Goal: Transaction & Acquisition: Complete application form

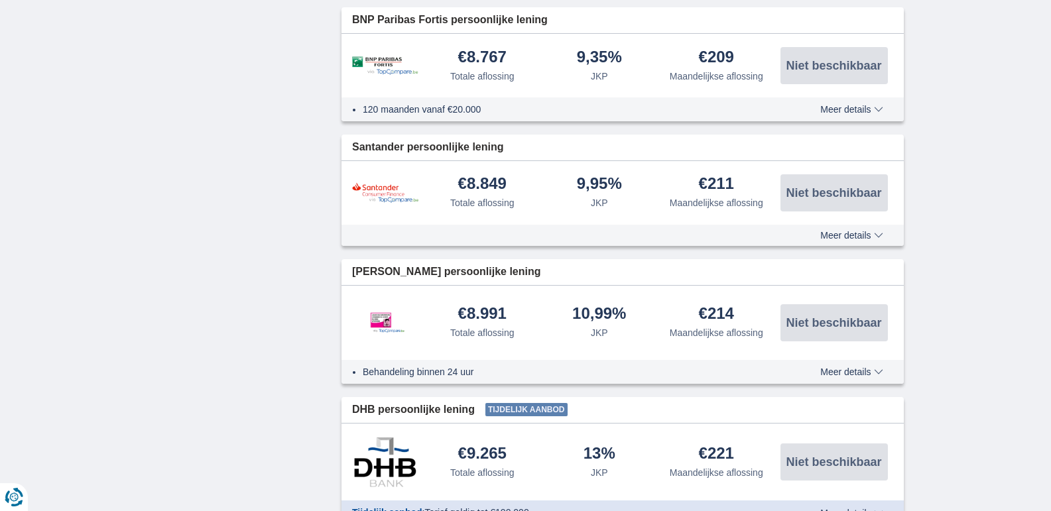
scroll to position [1525, 0]
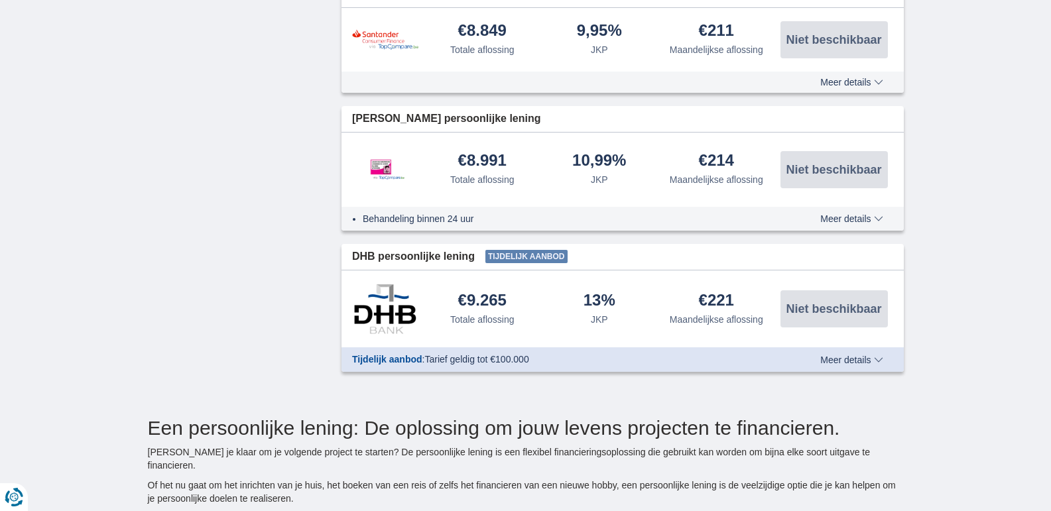
click at [839, 360] on span "Meer details" at bounding box center [851, 359] width 62 height 9
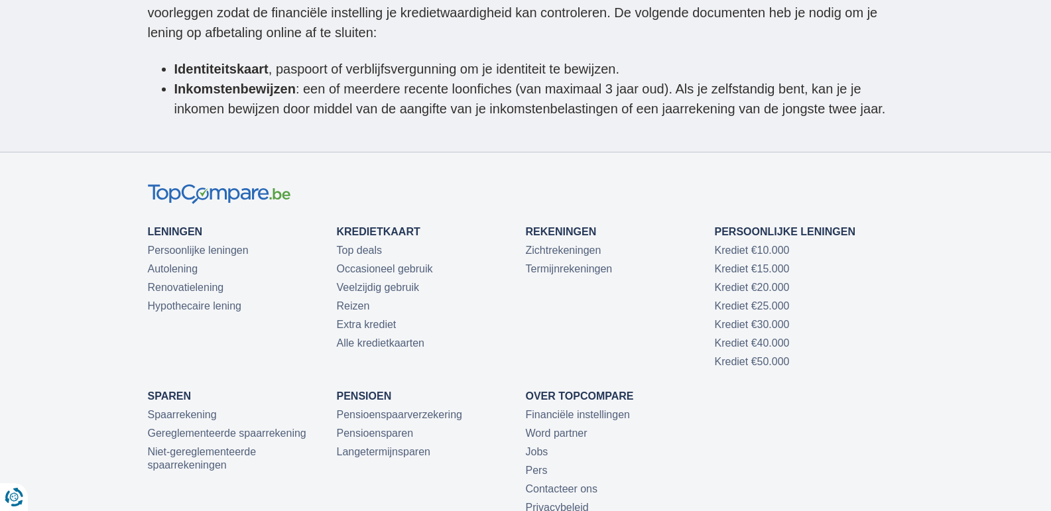
scroll to position [4236, 0]
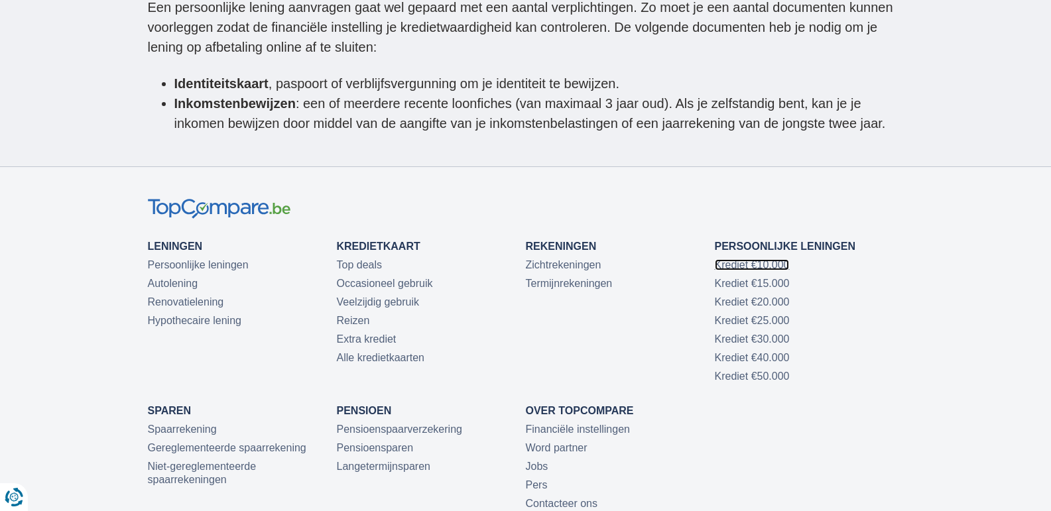
click at [722, 259] on link "Krediet €10.000" at bounding box center [752, 264] width 75 height 11
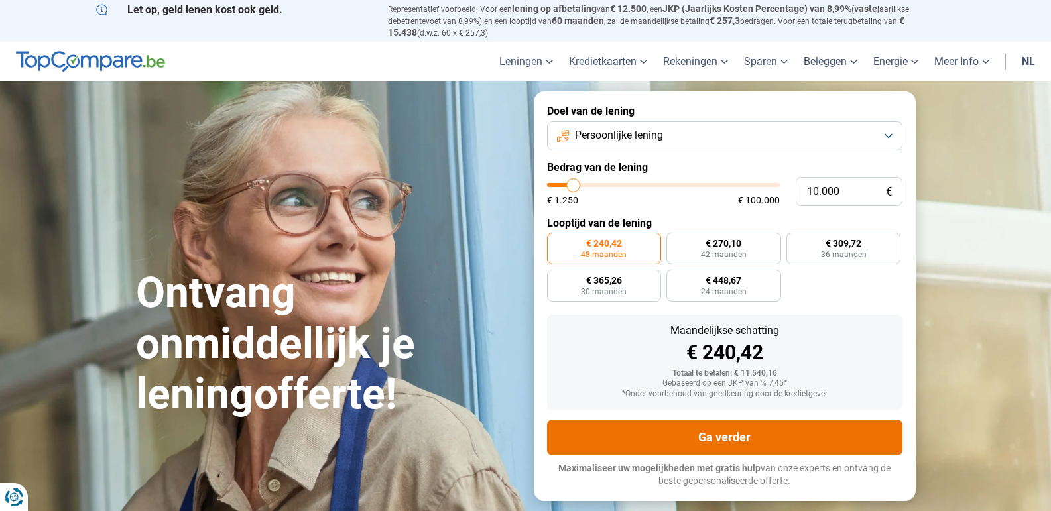
click at [716, 435] on button "Ga verder" at bounding box center [724, 438] width 355 height 36
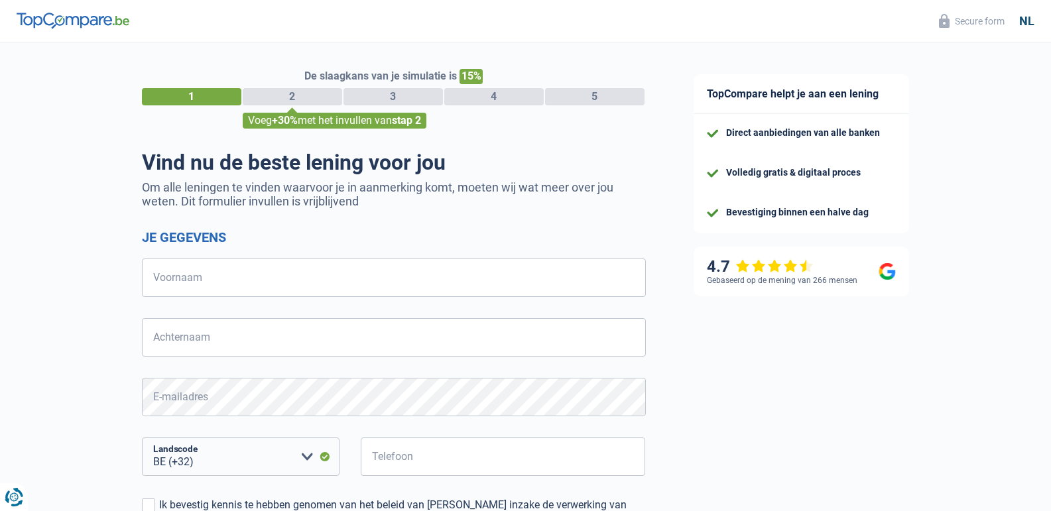
select select "32"
click at [202, 275] on input "Voornaam" at bounding box center [394, 278] width 504 height 38
type input "Bremer"
type input "[PERSON_NAME]"
type input "468002772"
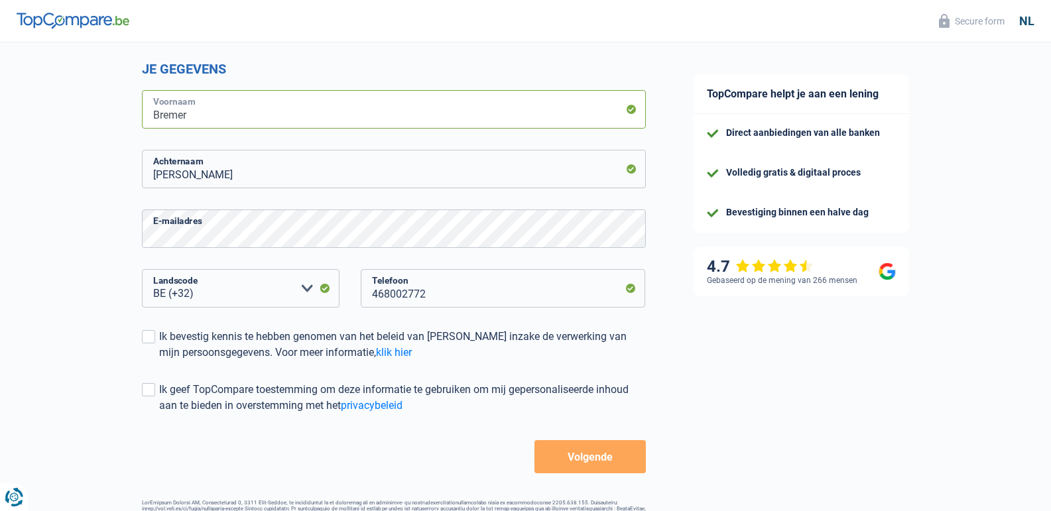
scroll to position [199, 0]
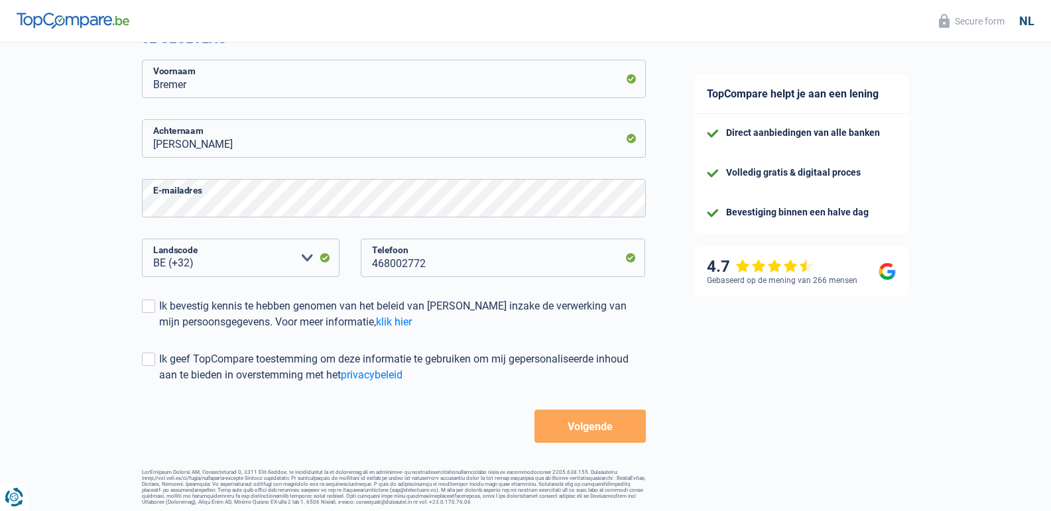
click at [578, 424] on button "Volgende" at bounding box center [589, 426] width 111 height 33
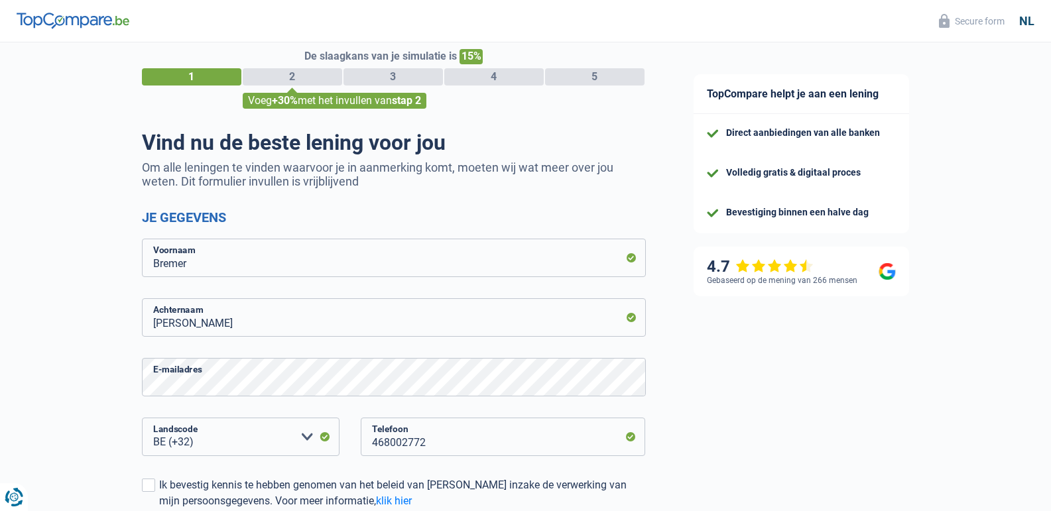
scroll to position [10, 0]
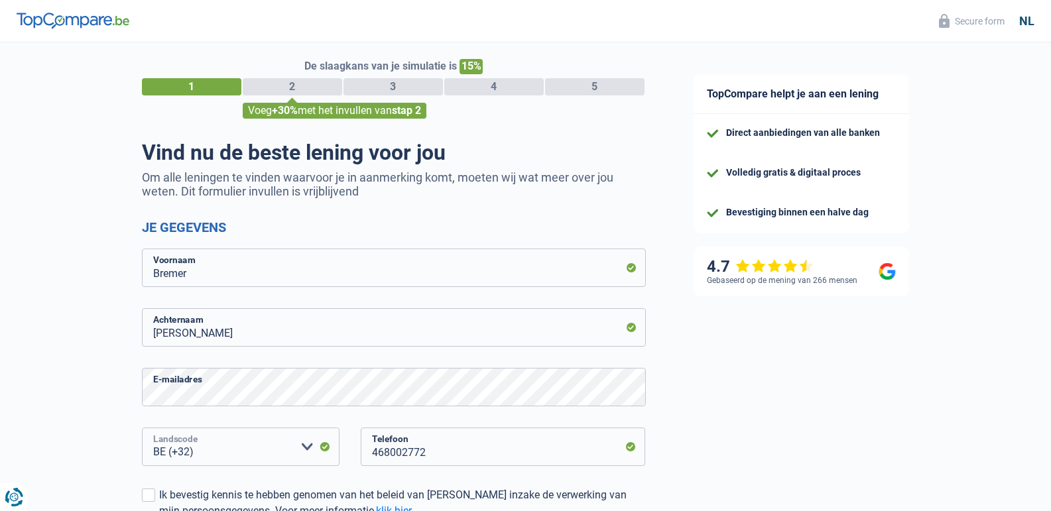
click at [215, 452] on select "BE (+32) LU (+352) Maak een keuze a.u.b" at bounding box center [241, 447] width 198 height 38
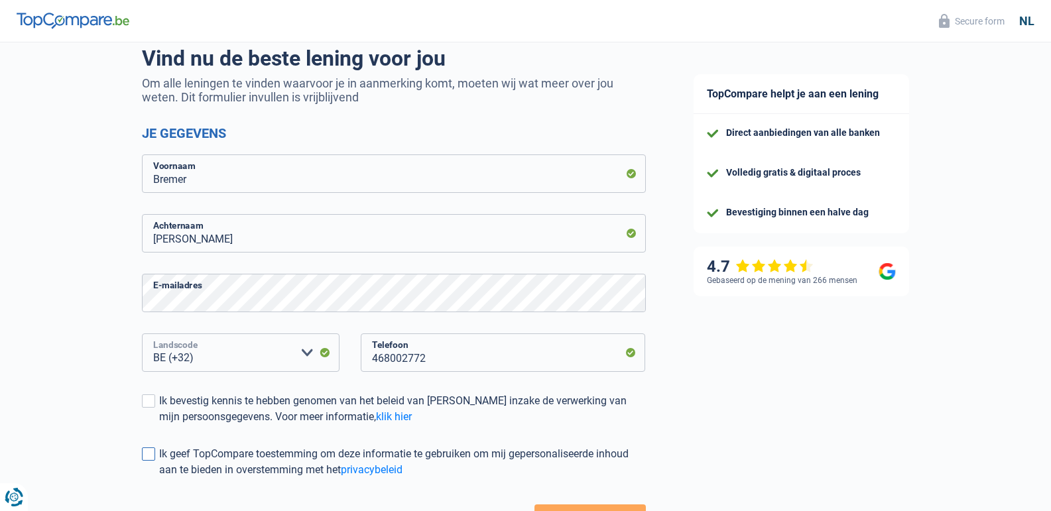
scroll to position [76, 0]
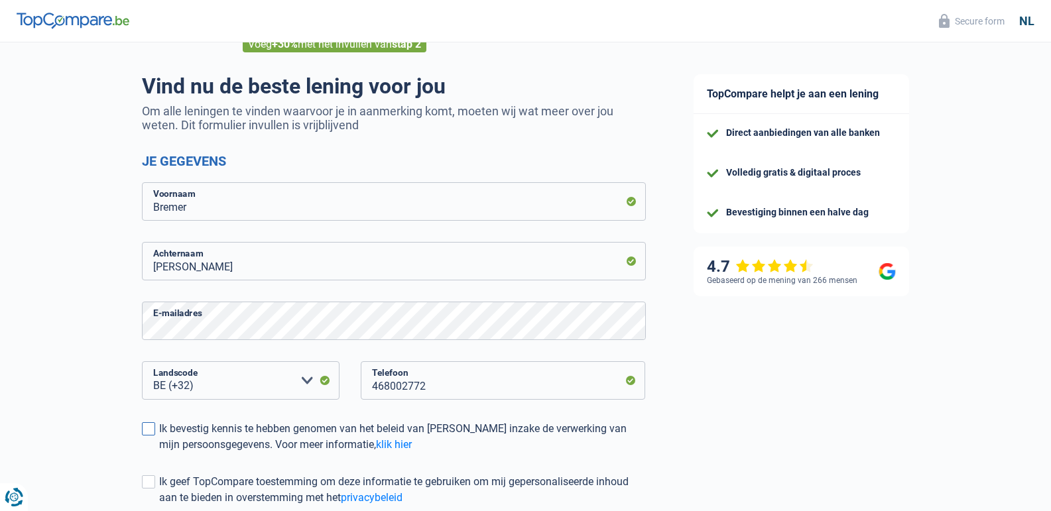
click at [152, 428] on span at bounding box center [148, 428] width 13 height 13
click at [159, 453] on input "Ik bevestig kennis te hebben genomen van het beleid van TopCompare inzake de ve…" at bounding box center [159, 453] width 0 height 0
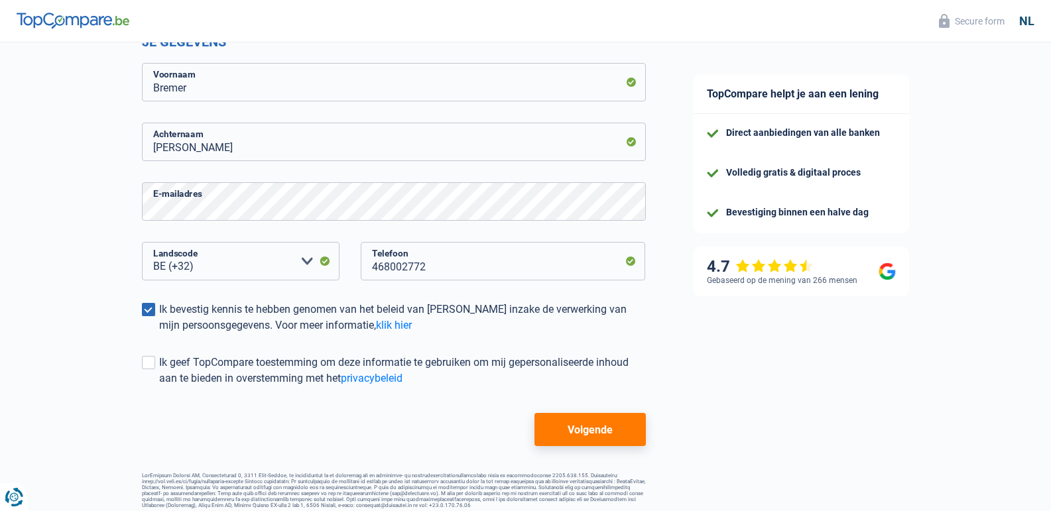
scroll to position [209, 0]
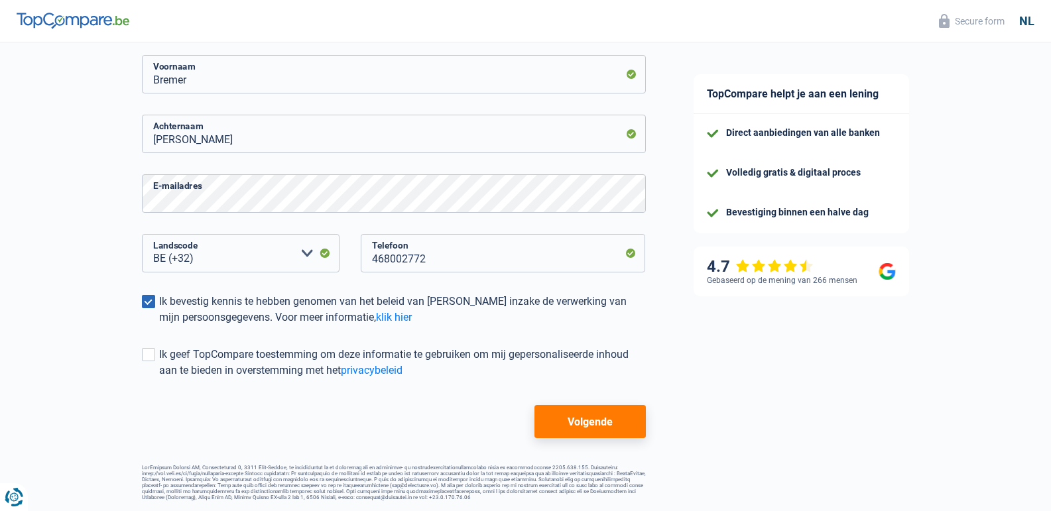
click at [582, 417] on button "Volgende" at bounding box center [589, 421] width 111 height 33
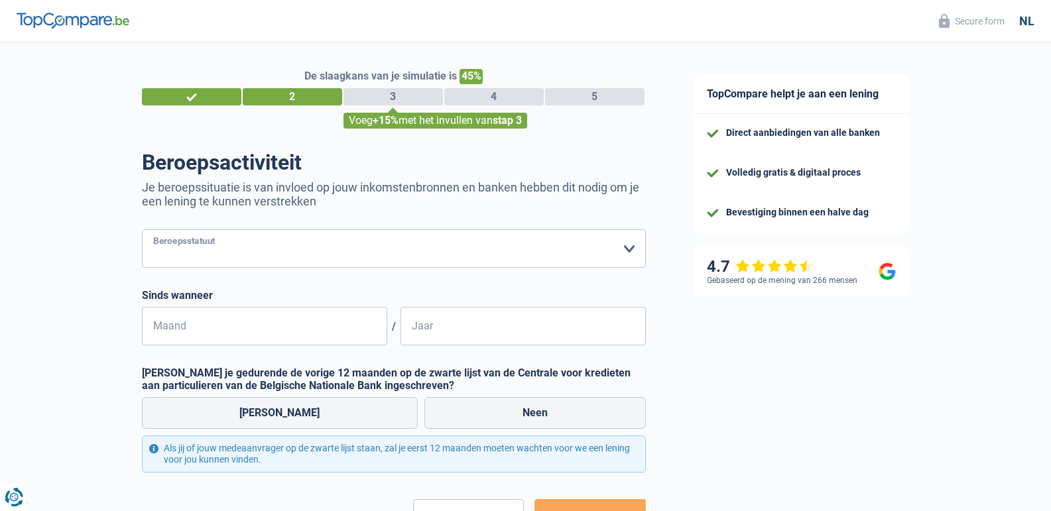
click at [626, 249] on select "Arbeider Bediende (privésector) Ambtenaar (overheidssector) Invalide Zelfstandi…" at bounding box center [394, 248] width 504 height 38
select select "retired"
click at [142, 231] on select "Arbeider Bediende (privésector) Ambtenaar (overheidssector) Invalide Zelfstandi…" at bounding box center [394, 248] width 504 height 38
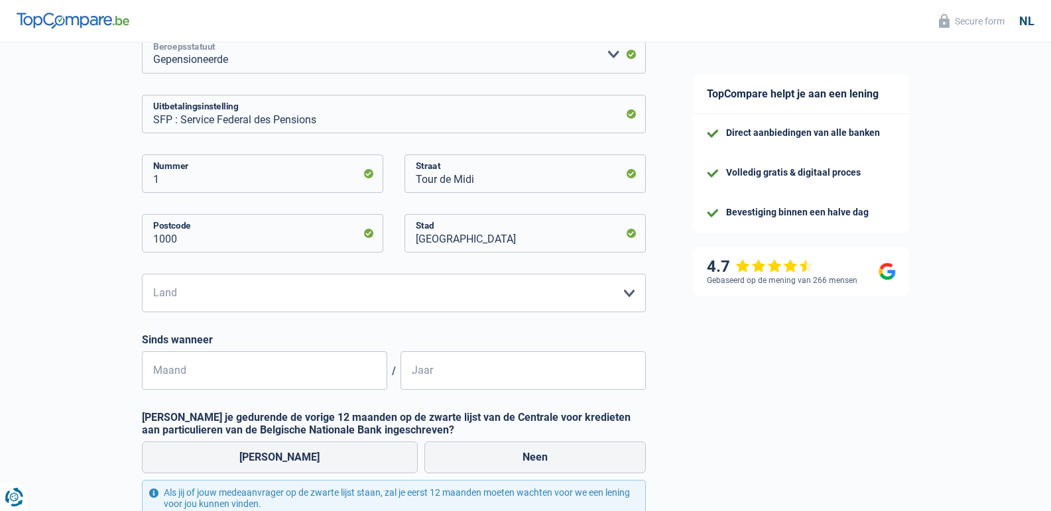
scroll to position [265, 0]
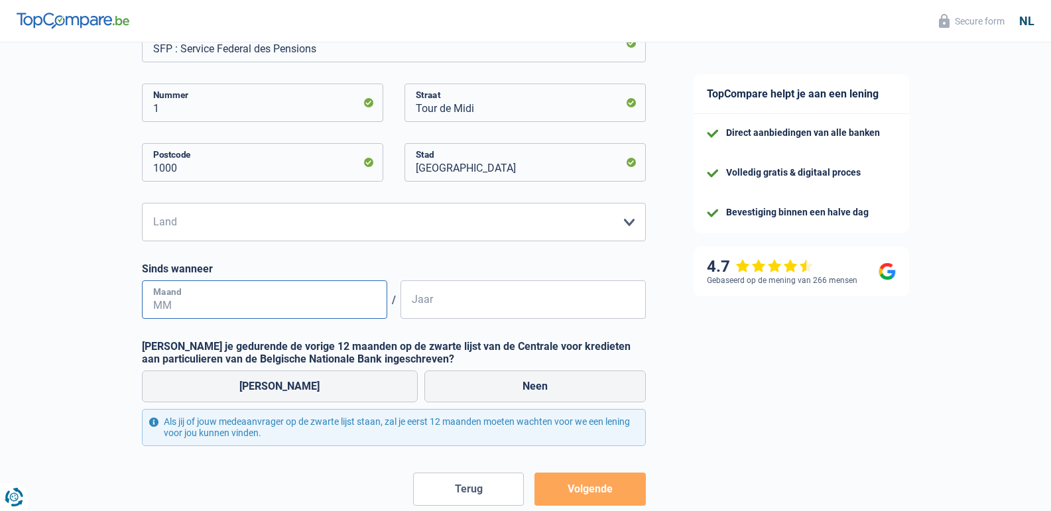
click at [157, 302] on input "Maand" at bounding box center [264, 299] width 245 height 38
type input "2"
type input "08"
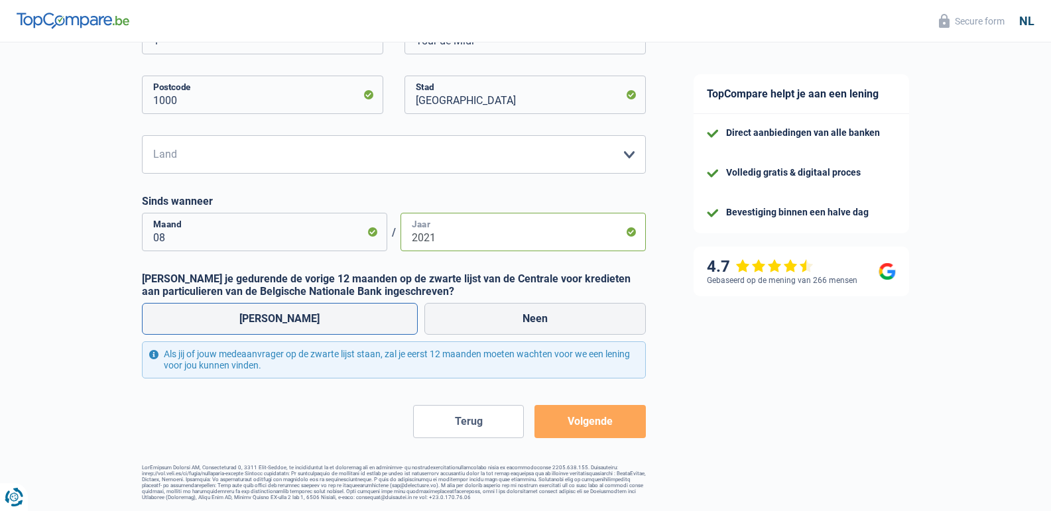
scroll to position [338, 0]
type input "2021"
click at [508, 315] on label "Neen" at bounding box center [534, 319] width 221 height 32
click at [508, 315] on input "Neen" at bounding box center [534, 319] width 221 height 32
radio input "true"
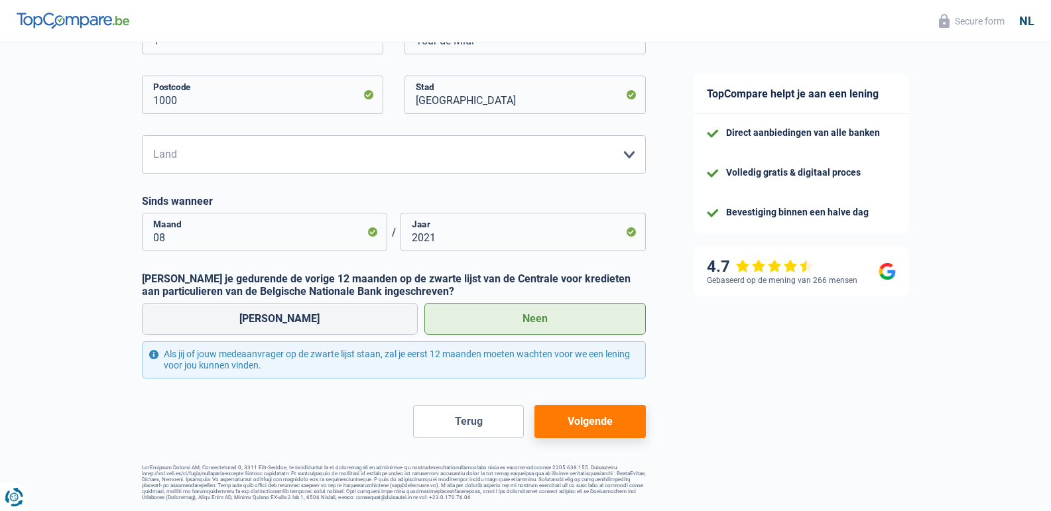
click at [591, 418] on button "Volgende" at bounding box center [589, 421] width 111 height 33
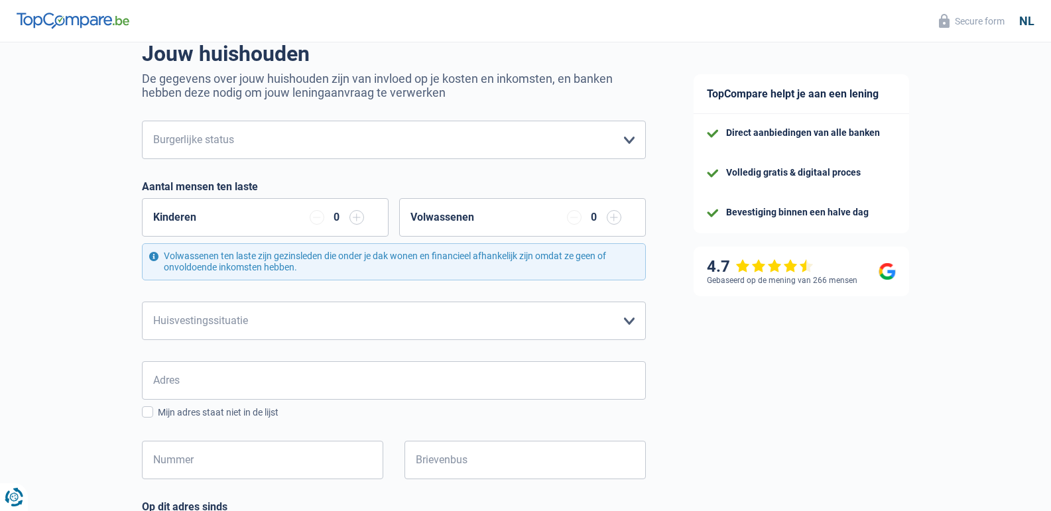
scroll to position [199, 0]
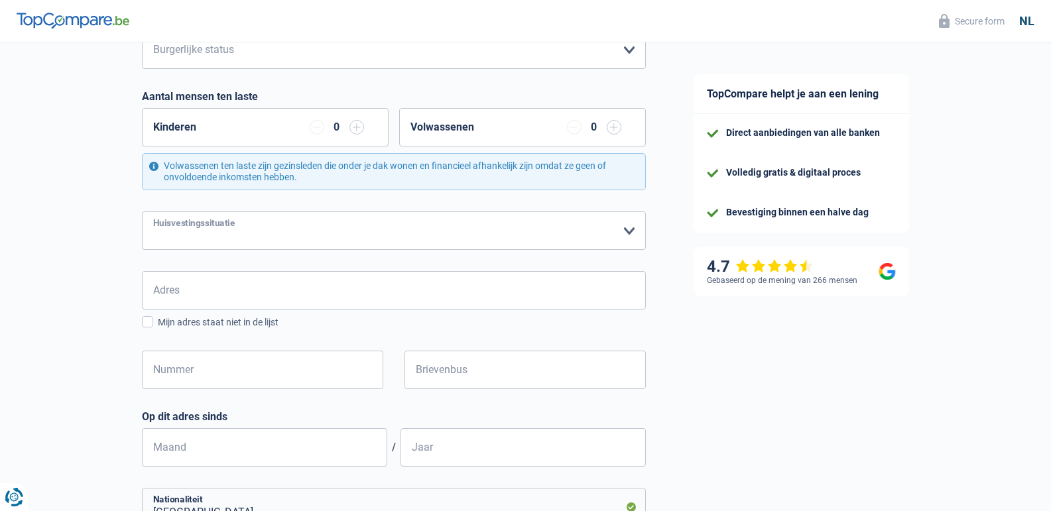
click at [632, 232] on select "Huurder Eigenaar met een hypothecaire lening Eigenaar zonder hypothecaire lenin…" at bounding box center [394, 230] width 504 height 38
select select "liveWithParents"
click at [142, 212] on select "Huurder Eigenaar met een hypothecaire lening Eigenaar zonder hypothecaire lenin…" at bounding box center [394, 230] width 504 height 38
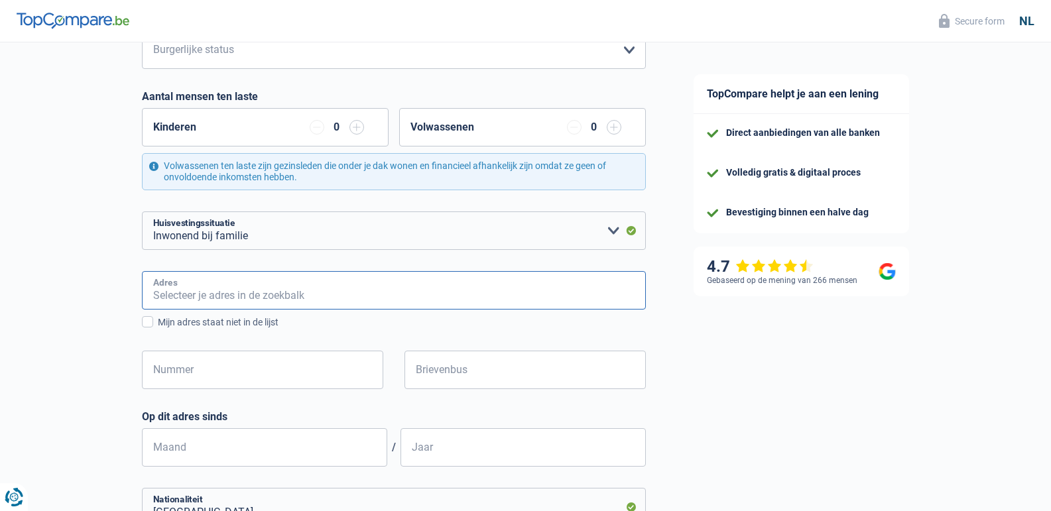
click at [189, 293] on input "Adres" at bounding box center [394, 290] width 504 height 38
drag, startPoint x: 327, startPoint y: 347, endPoint x: 308, endPoint y: 334, distance: 23.0
click at [325, 345] on div "Adres Alle velden moeten ingevuld worden. Typ en selecteer je adres uit de lijs…" at bounding box center [394, 340] width 504 height 139
click at [180, 290] on input "Adres" at bounding box center [394, 290] width 504 height 38
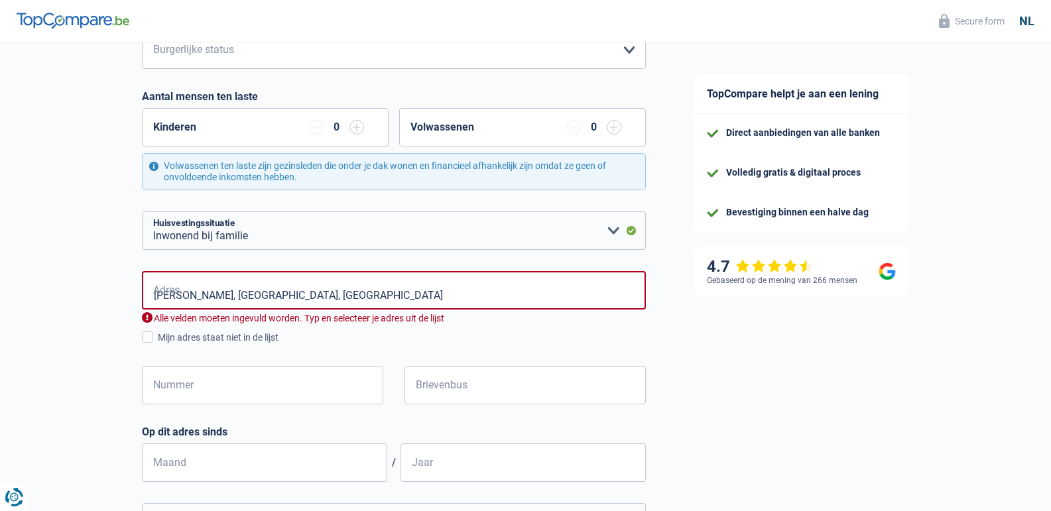
type input "David Teniersstraat, 2900, Schoten, BE"
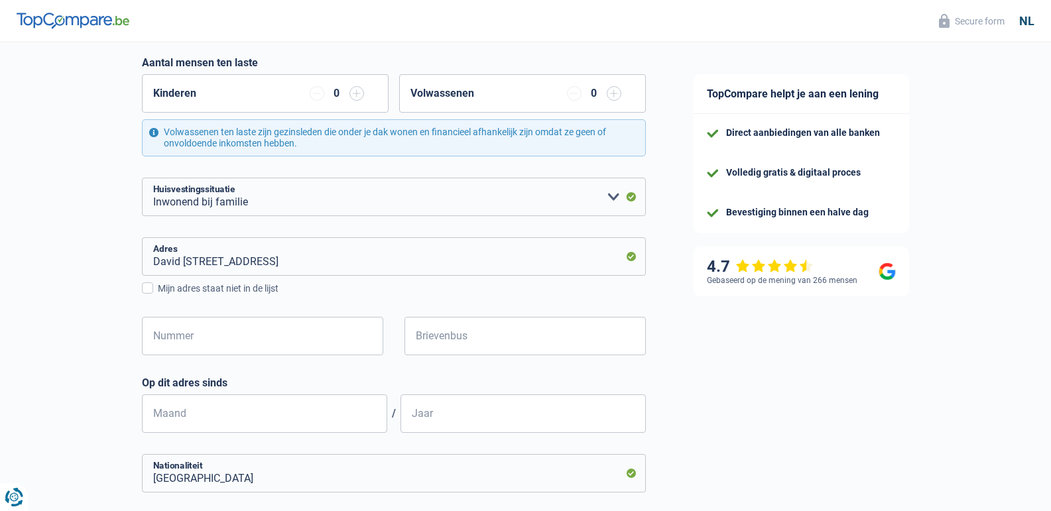
scroll to position [265, 0]
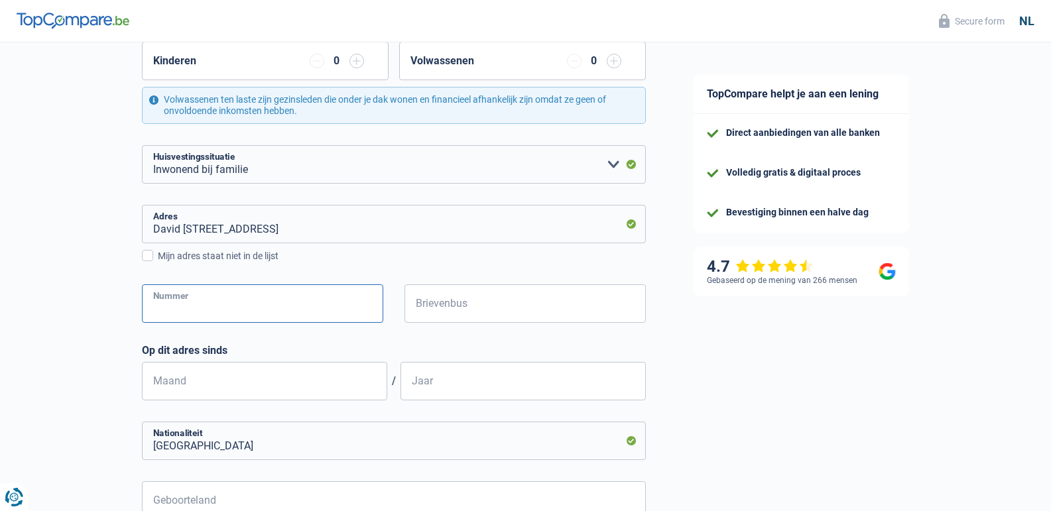
click at [180, 308] on input "Nummer" at bounding box center [262, 303] width 241 height 38
type input "23"
click at [483, 312] on input "Brievenbus" at bounding box center [524, 303] width 241 height 38
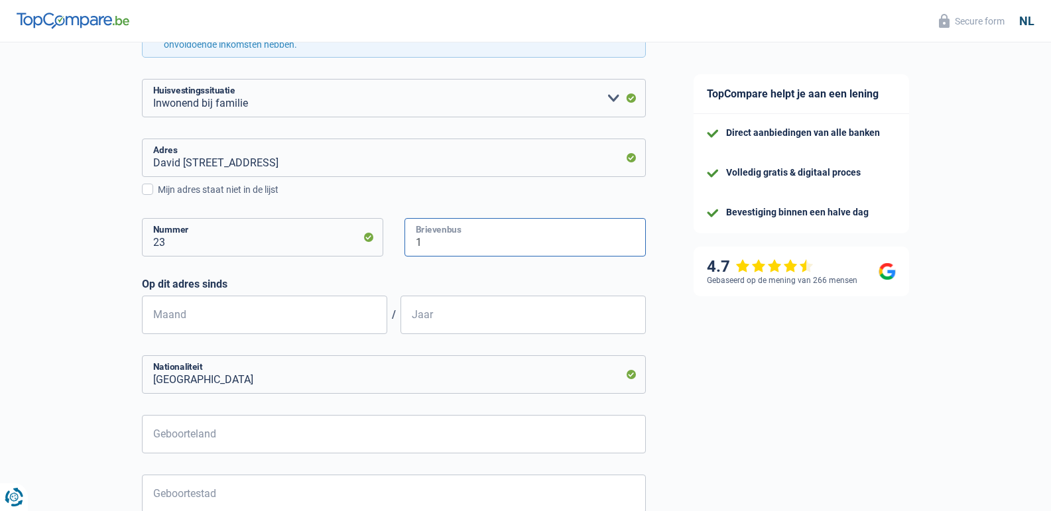
type input "1"
click at [160, 318] on input "Maand" at bounding box center [264, 315] width 245 height 38
type input "08"
type input "2020"
click at [186, 377] on input "België" at bounding box center [394, 374] width 504 height 38
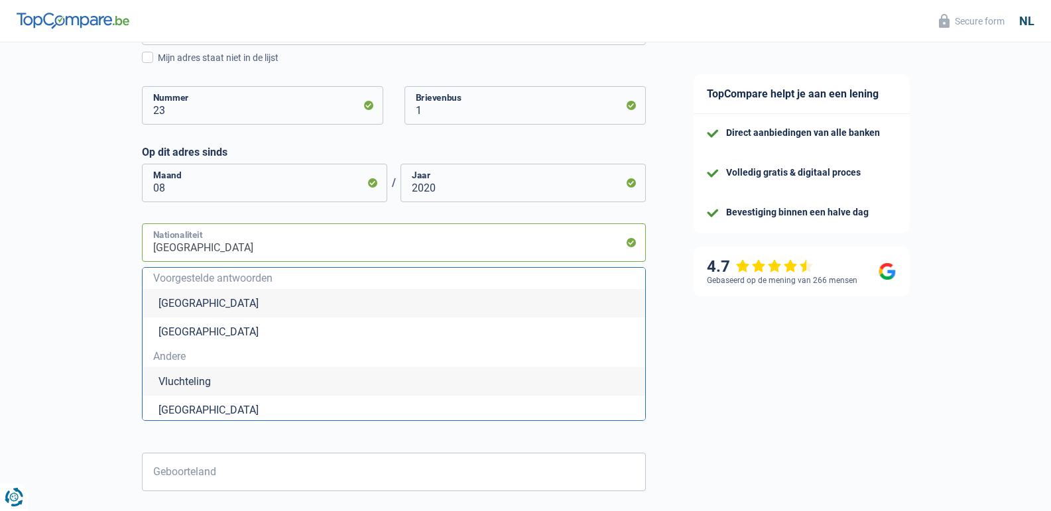
scroll to position [464, 0]
click at [200, 329] on li "Luxemburg" at bounding box center [394, 331] width 503 height 29
type input "Luxemburg"
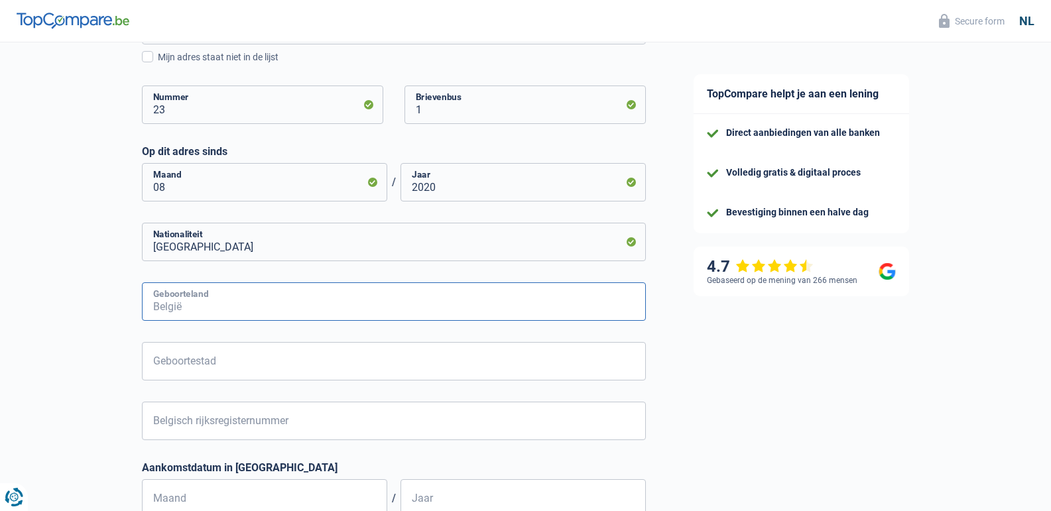
click at [238, 296] on input "Geboorteland" at bounding box center [394, 301] width 504 height 38
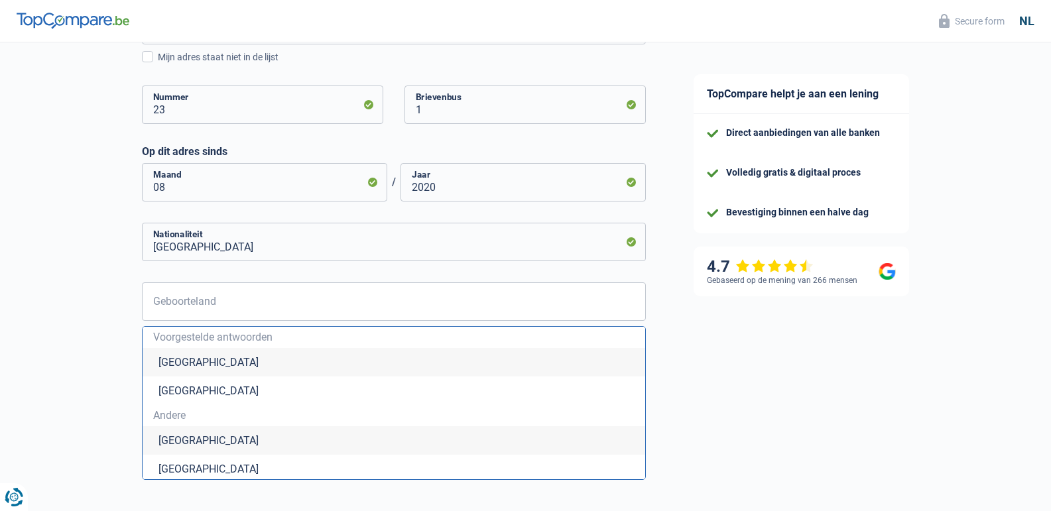
click at [176, 364] on li "België" at bounding box center [394, 362] width 503 height 29
type input "België"
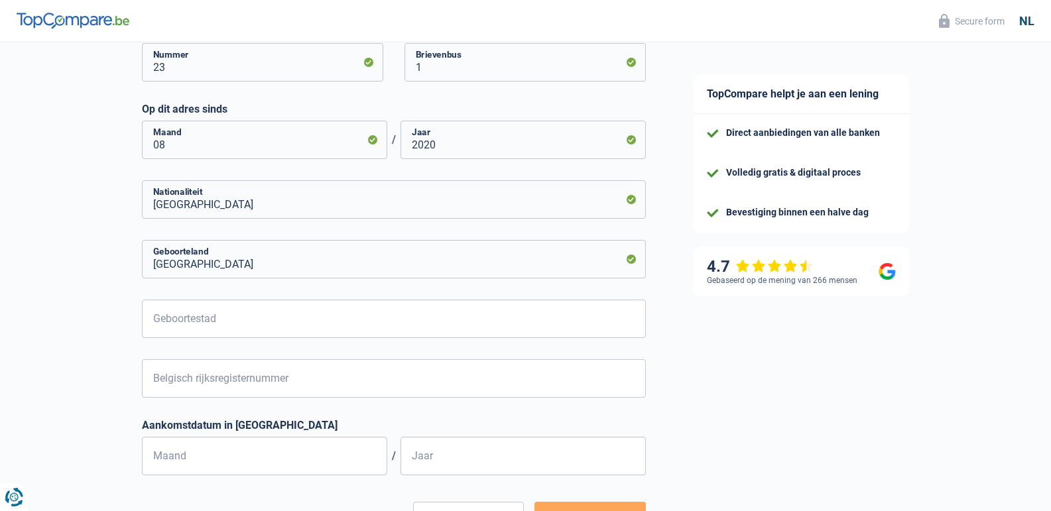
scroll to position [530, 0]
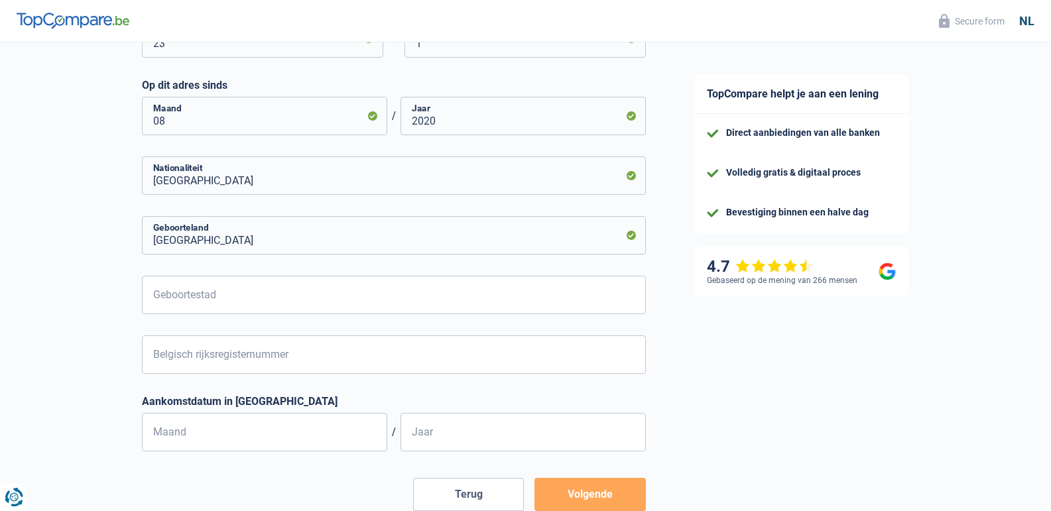
click at [183, 323] on form "Alleenstaand Getrouwd Samenwonend Uit de echt gescheiden Weduwe/weduwnaar Gehuw…" at bounding box center [394, 105] width 504 height 812
click at [178, 269] on form "Alleenstaand Getrouwd Samenwonend Uit de echt gescheiden Weduwe/weduwnaar Gehuw…" at bounding box center [394, 105] width 504 height 812
drag, startPoint x: 177, startPoint y: 310, endPoint x: 202, endPoint y: 327, distance: 30.0
click at [202, 327] on form "Alleenstaand Getrouwd Samenwonend Uit de echt gescheiden Weduwe/weduwnaar Gehuw…" at bounding box center [394, 105] width 504 height 812
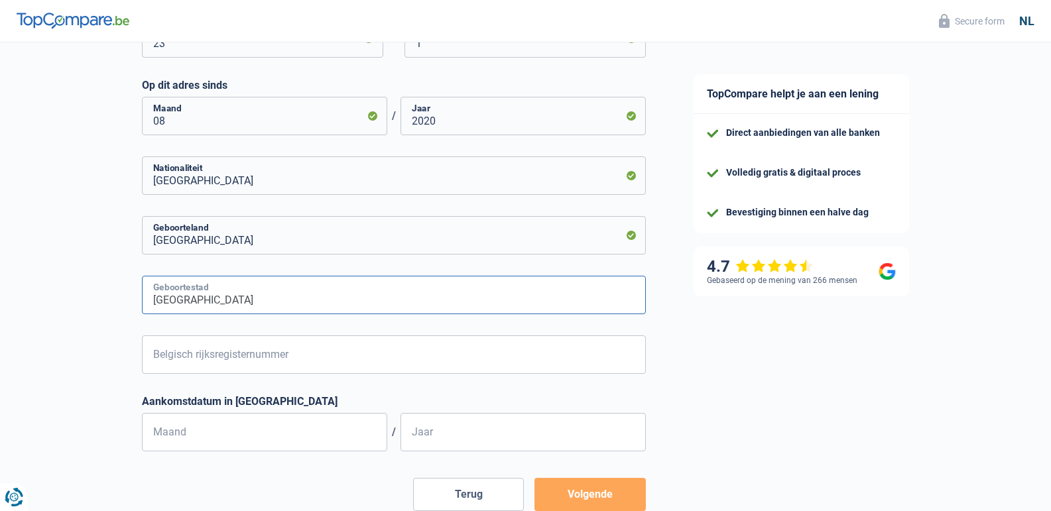
type input "antwerpen"
click at [168, 356] on input "Belgisch rijksregisternummer" at bounding box center [394, 354] width 504 height 38
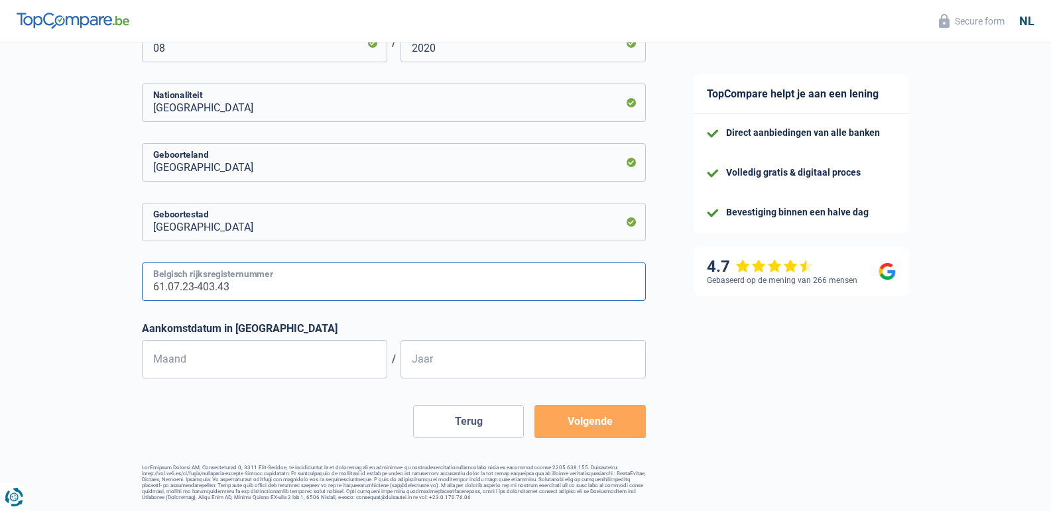
scroll to position [609, 0]
type input "61.07.23-403.43"
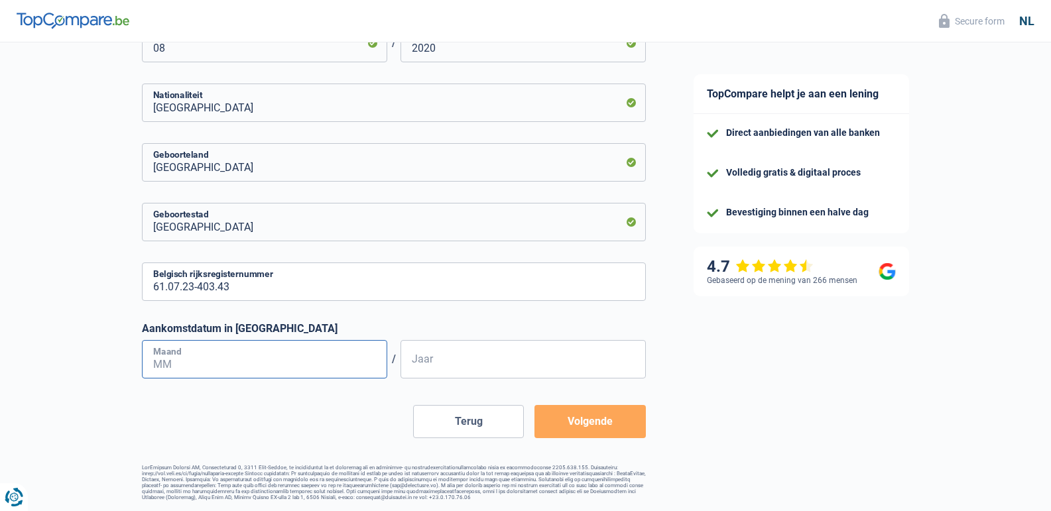
click at [209, 353] on input "Maand" at bounding box center [264, 359] width 245 height 38
click at [565, 424] on button "Volgende" at bounding box center [589, 421] width 111 height 33
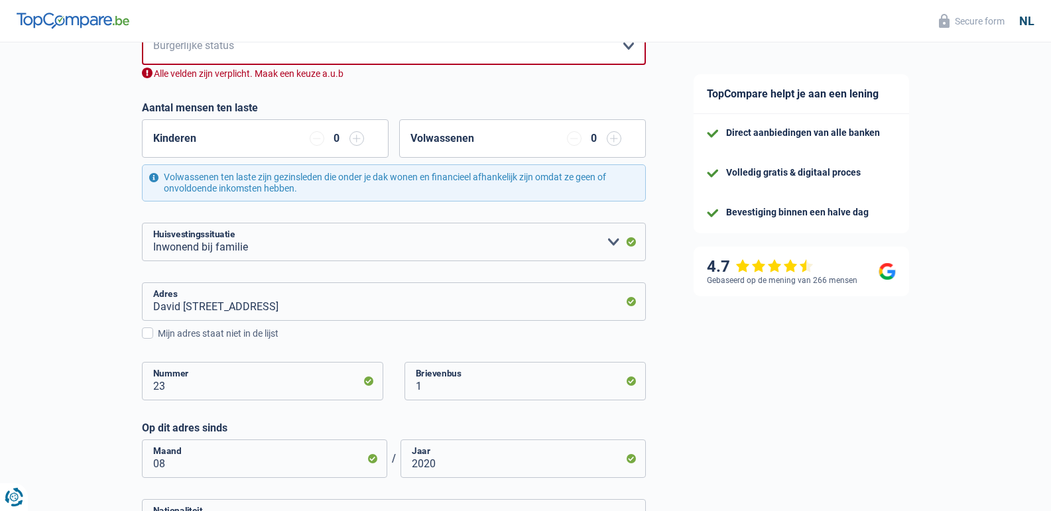
scroll to position [186, 0]
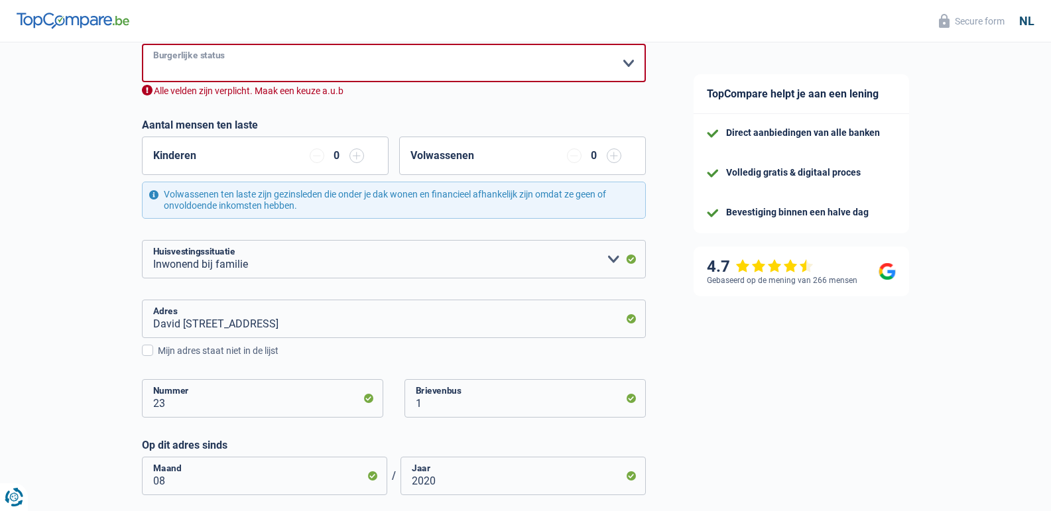
click at [626, 64] on select "Alleenstaand Getrouwd Samenwonend Uit de echt gescheiden Weduwe/weduwnaar Gehuw…" at bounding box center [394, 63] width 504 height 38
select select "single"
click at [142, 45] on select "Alleenstaand Getrouwd Samenwonend Uit de echt gescheiden Weduwe/weduwnaar Gehuw…" at bounding box center [394, 63] width 504 height 38
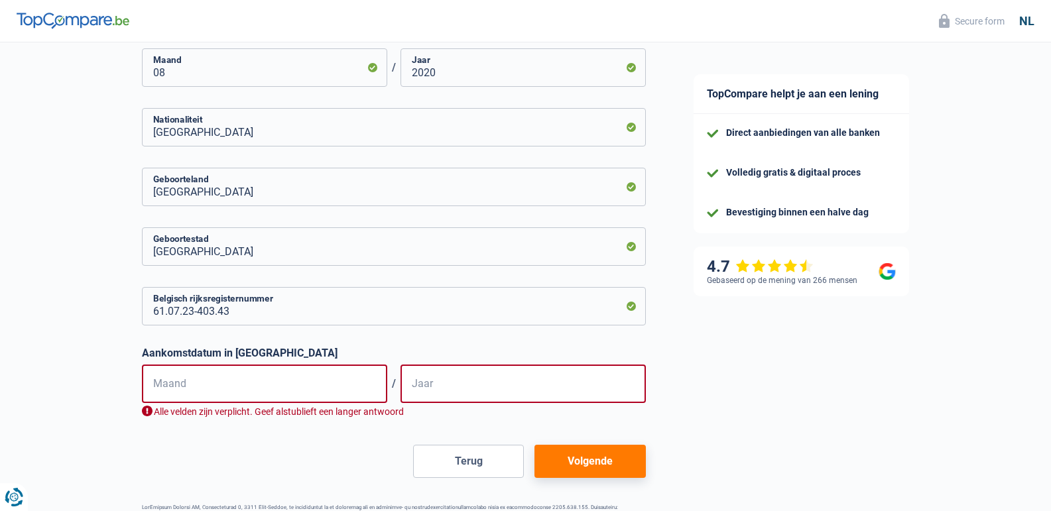
scroll to position [624, 0]
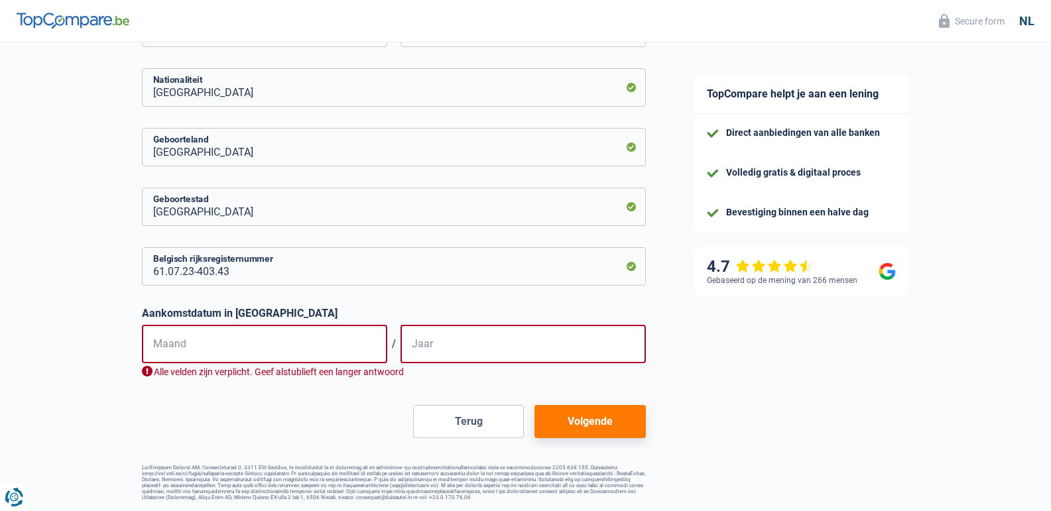
click at [604, 421] on button "Volgende" at bounding box center [589, 421] width 111 height 33
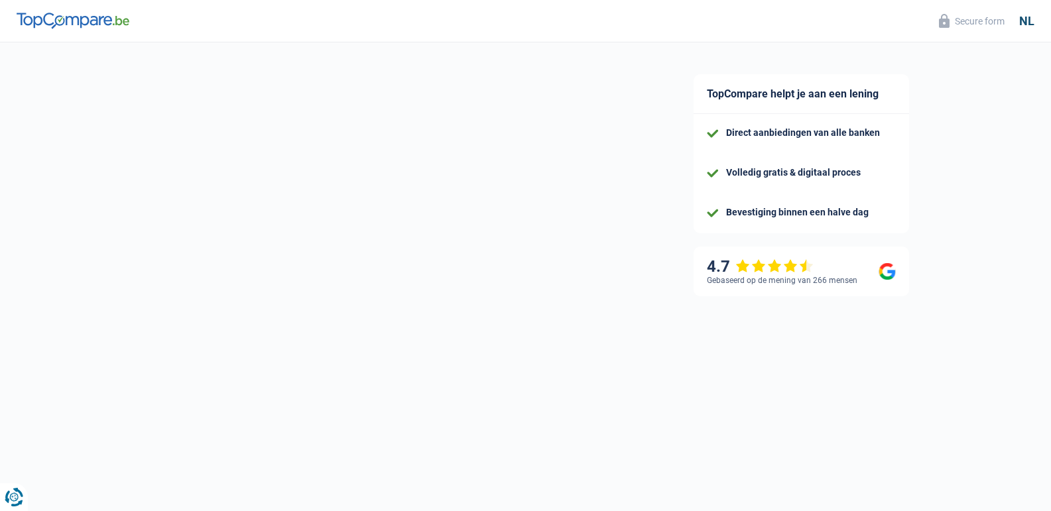
select select "pension"
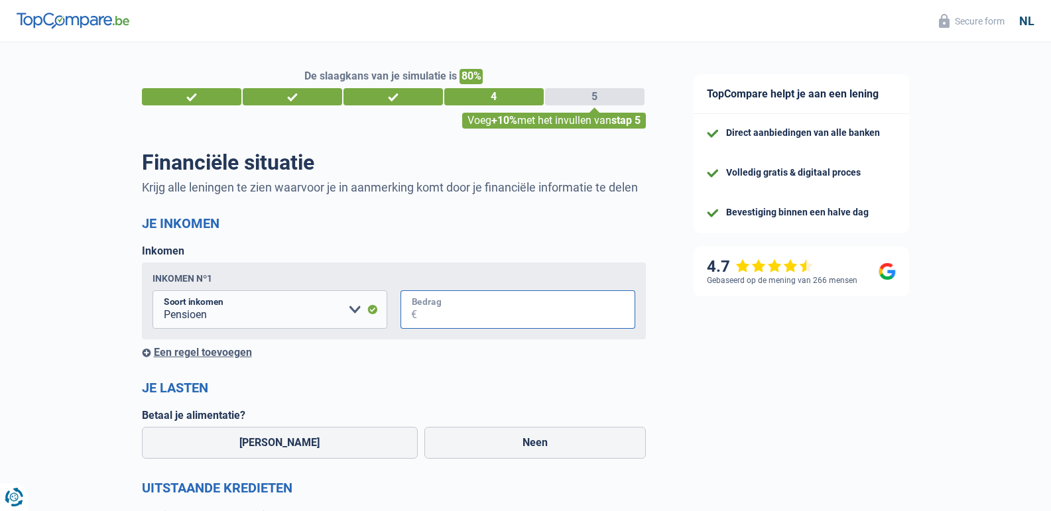
click at [472, 313] on input "Bedrag" at bounding box center [526, 309] width 218 height 38
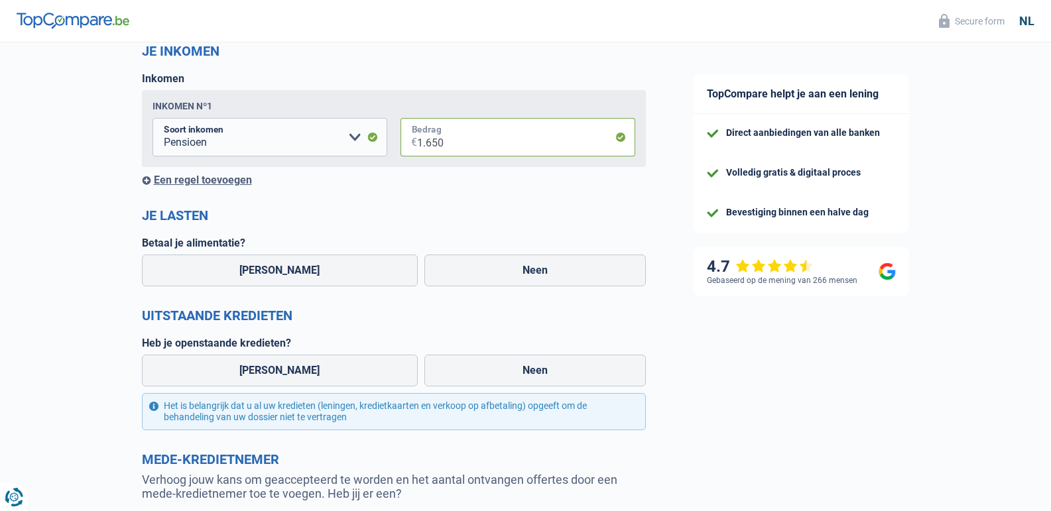
scroll to position [199, 0]
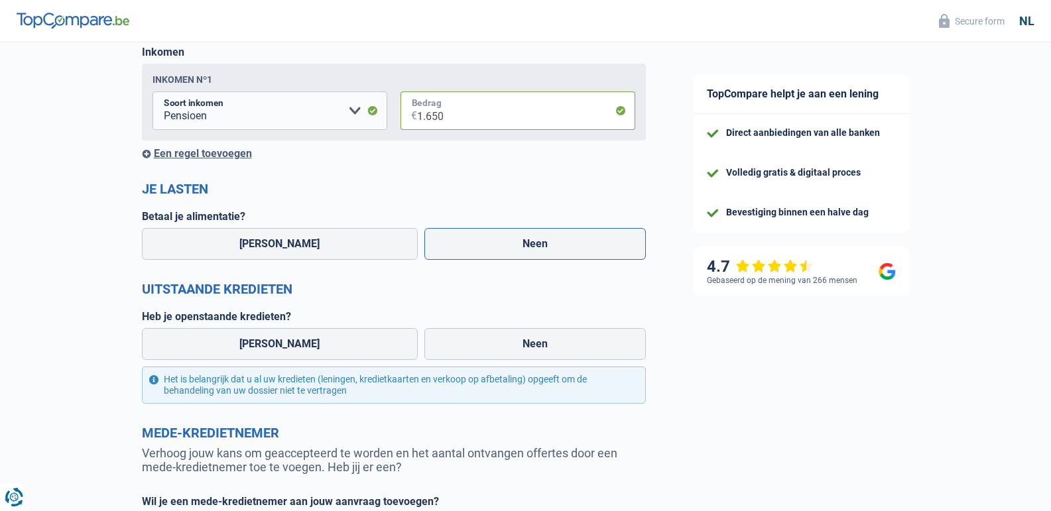
type input "1.650"
click at [534, 243] on label "Neen" at bounding box center [534, 244] width 221 height 32
click at [534, 243] on input "Neen" at bounding box center [534, 244] width 221 height 32
radio input "true"
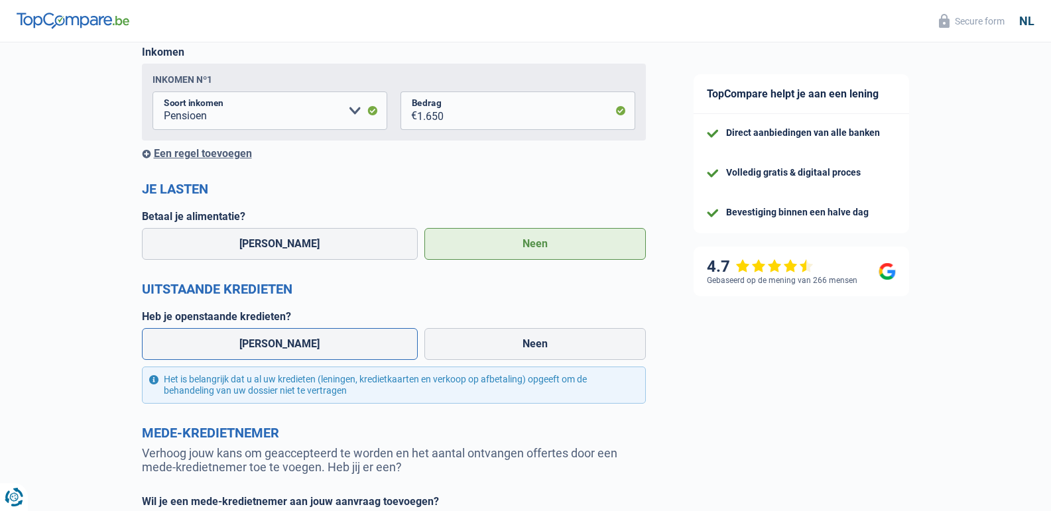
click at [279, 341] on label "Ja" at bounding box center [280, 344] width 276 height 32
click at [279, 341] on input "Ja" at bounding box center [280, 344] width 276 height 32
radio input "true"
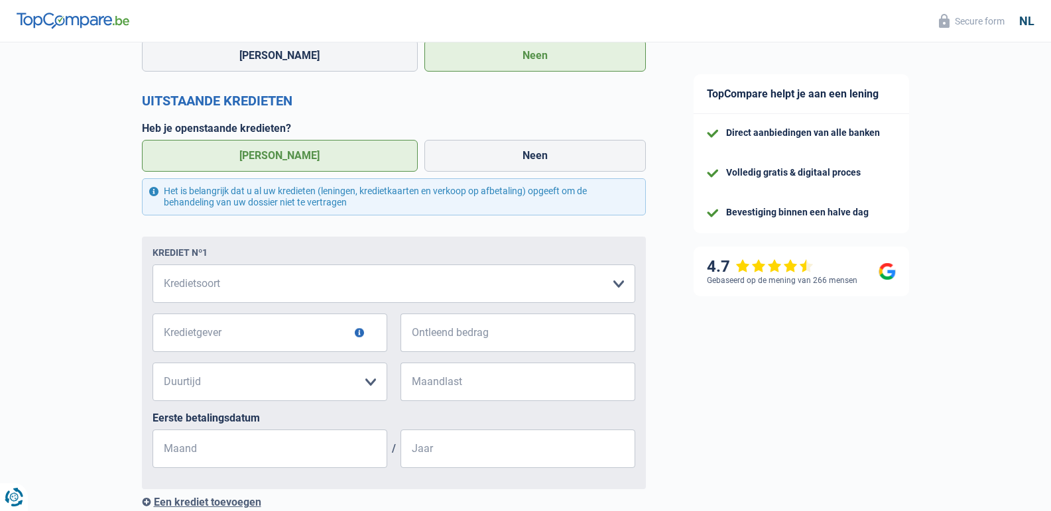
scroll to position [398, 0]
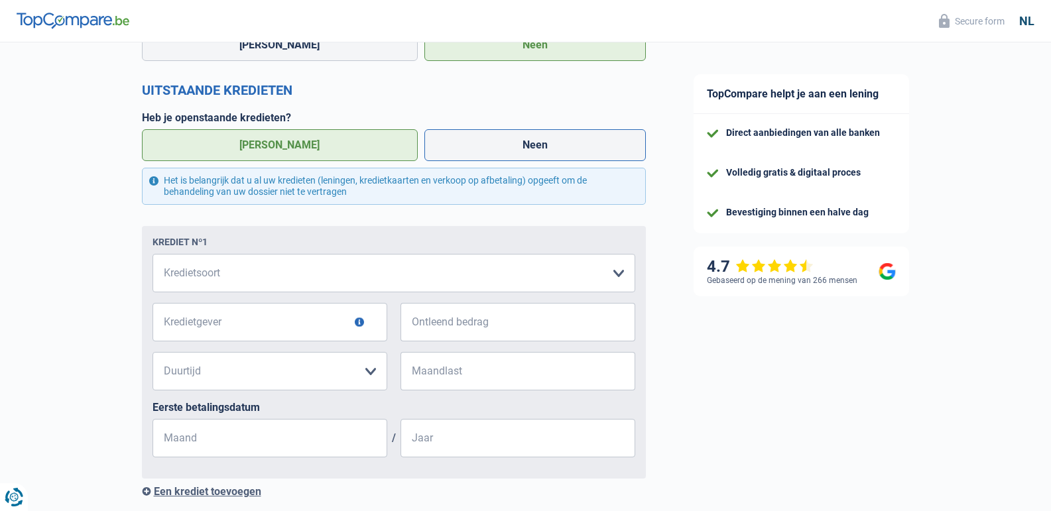
drag, startPoint x: 508, startPoint y: 145, endPoint x: 472, endPoint y: 164, distance: 41.2
click at [507, 146] on label "Neen" at bounding box center [534, 145] width 221 height 32
click at [507, 146] on input "Neen" at bounding box center [534, 145] width 221 height 32
radio input "true"
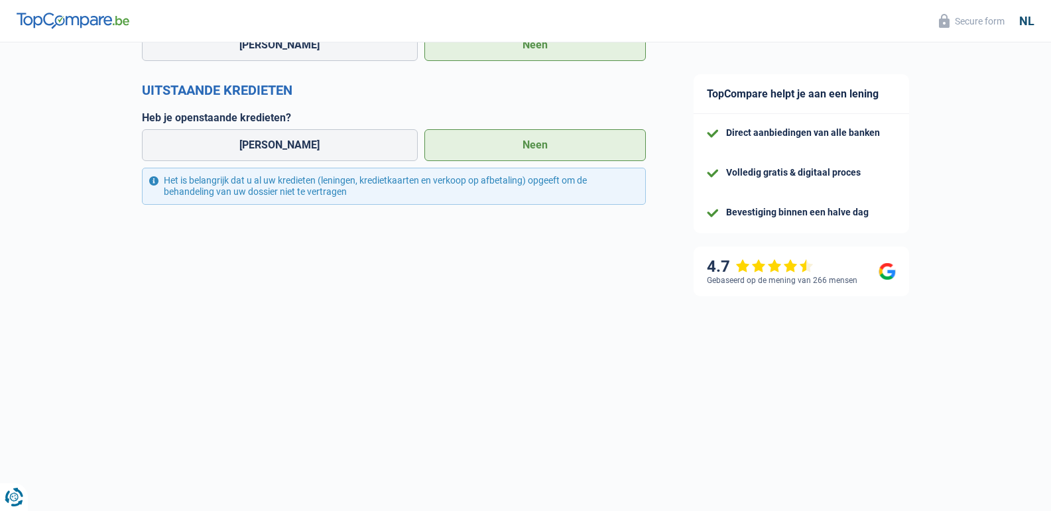
scroll to position [372, 0]
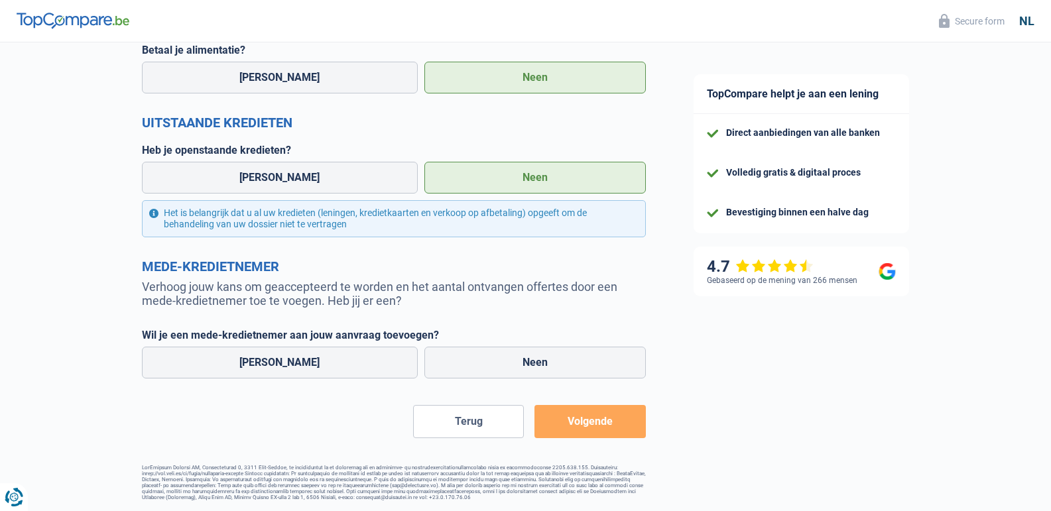
click at [593, 426] on button "Volgende" at bounding box center [589, 421] width 111 height 33
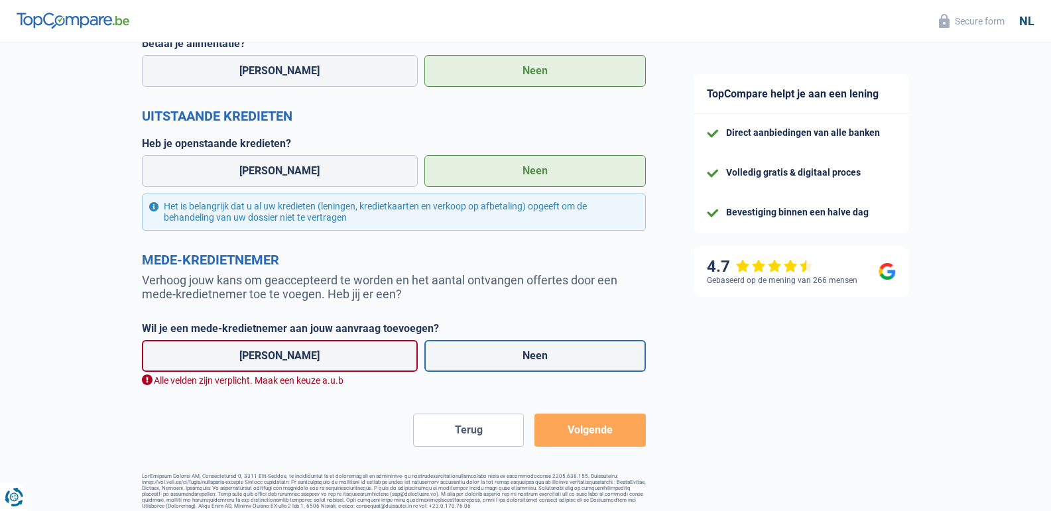
click at [537, 353] on label "Neen" at bounding box center [534, 356] width 221 height 32
click at [537, 353] on input "Neen" at bounding box center [534, 356] width 221 height 32
radio input "true"
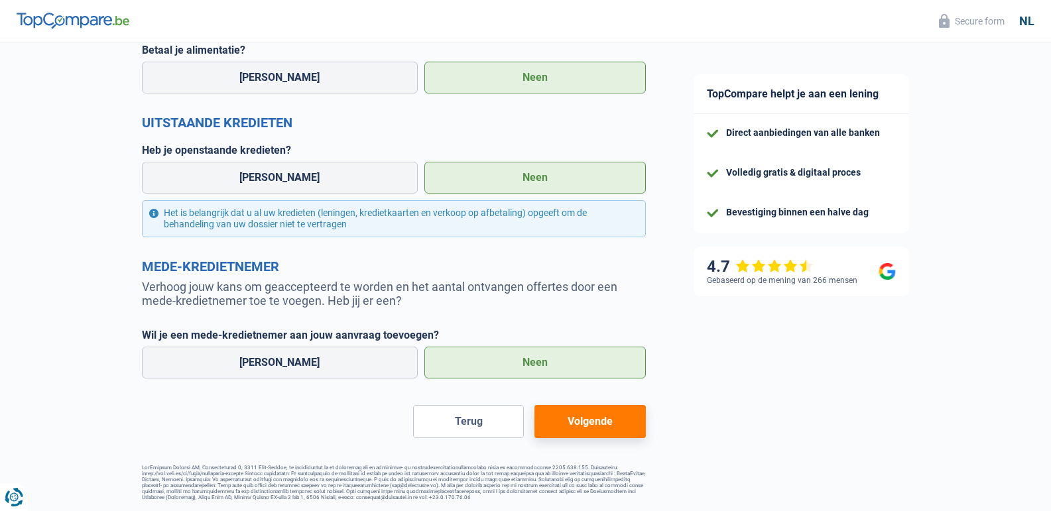
click at [579, 419] on button "Volgende" at bounding box center [589, 421] width 111 height 33
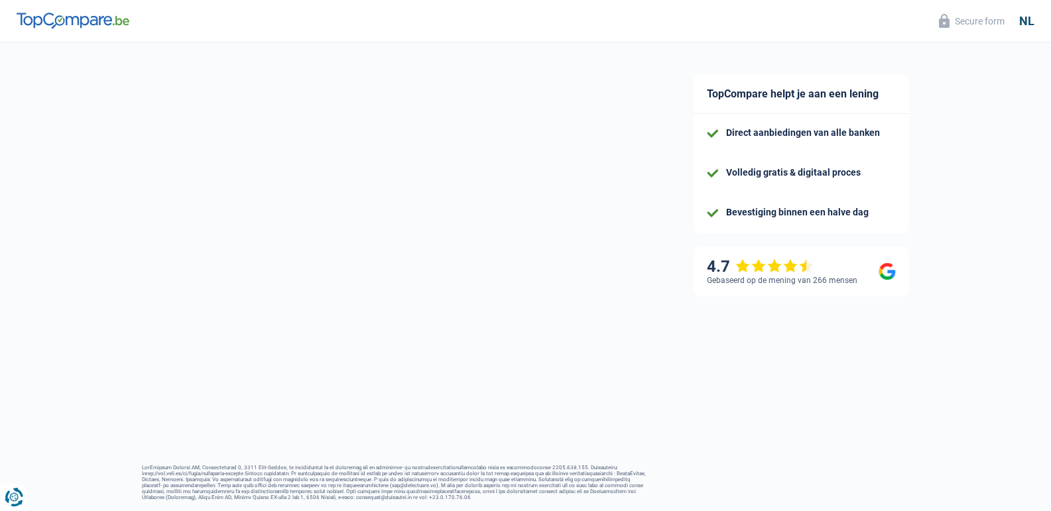
scroll to position [38, 0]
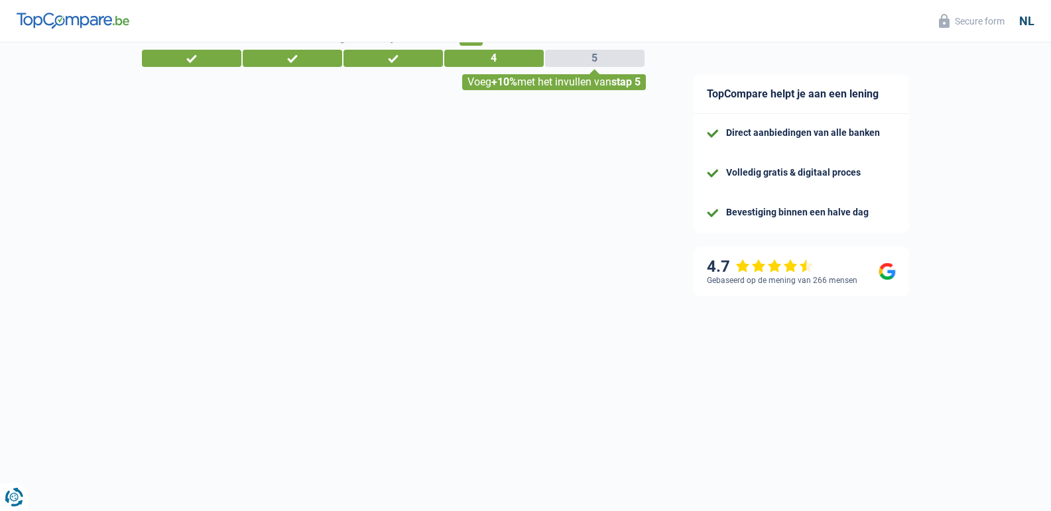
select select "48"
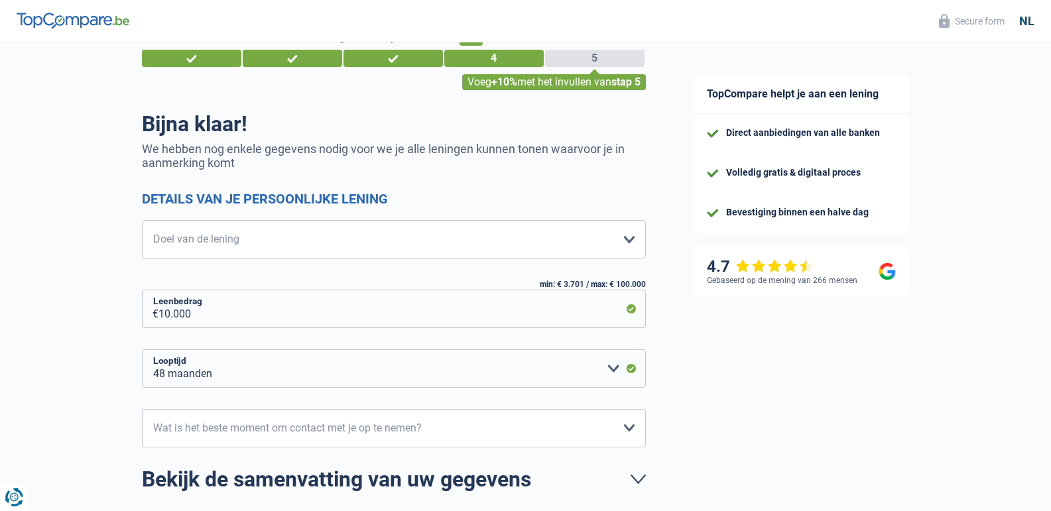
scroll to position [0, 0]
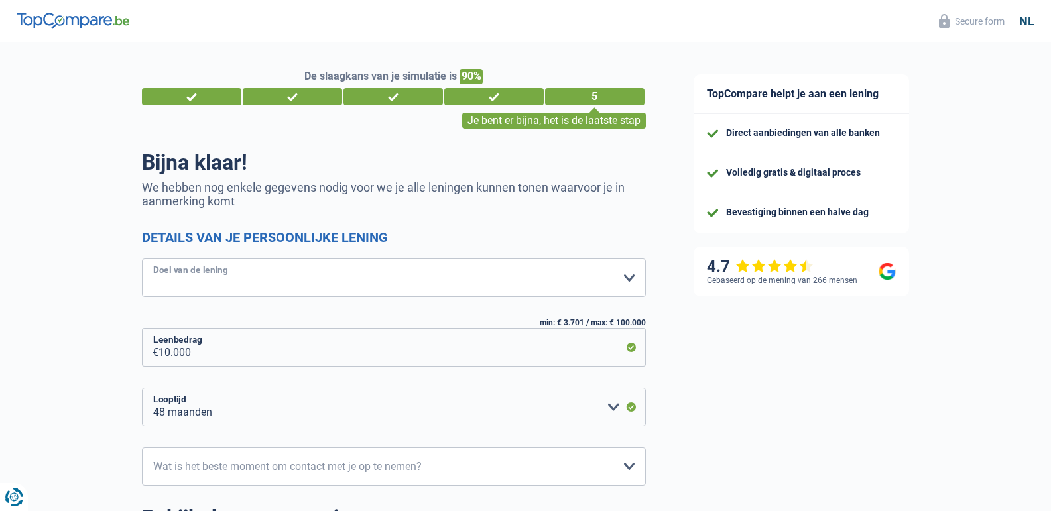
click at [630, 278] on select "Comfort woning: meubels, textiel, toestellen, privé materiaal Hifi, multimedia,…" at bounding box center [394, 278] width 504 height 38
select select "car"
click at [142, 260] on select "Comfort woning: meubels, textiel, toestellen, privé materiaal Hifi, multimedia,…" at bounding box center [394, 278] width 504 height 38
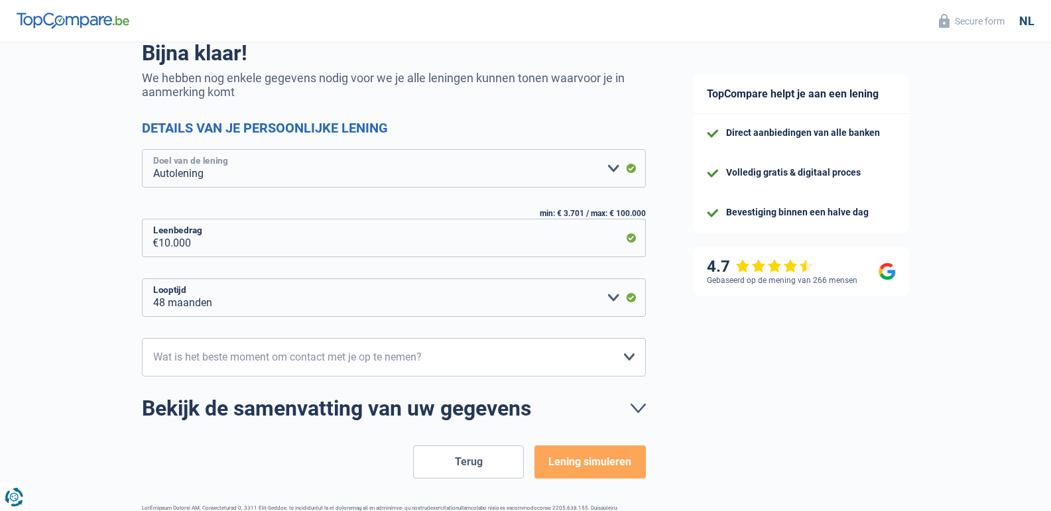
scroll to position [155, 0]
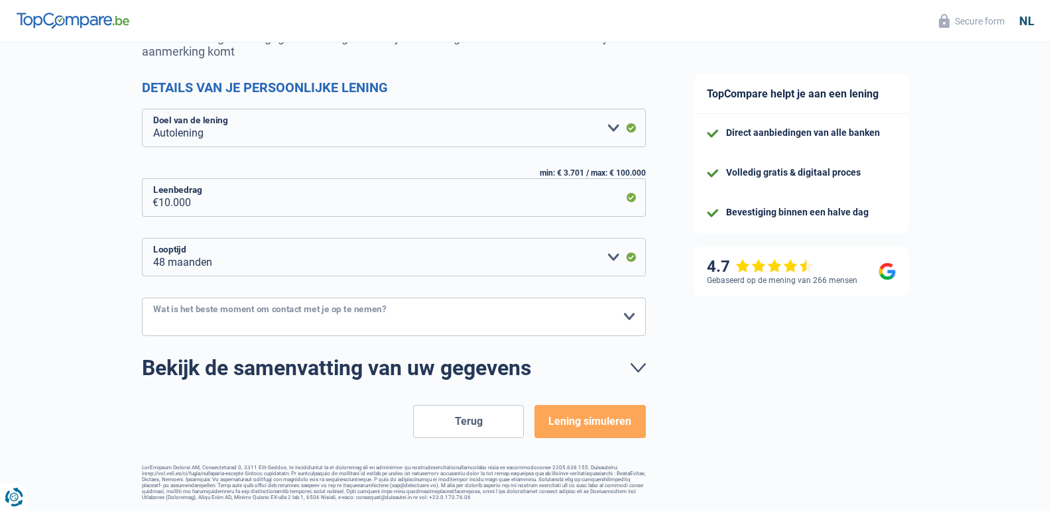
click at [629, 312] on select "10h-12h 12h-14h 14h-16h 16h-18h Maak een keuze a.u.b" at bounding box center [394, 317] width 504 height 38
select select "10-12"
click at [142, 298] on select "10h-12h 12h-14h 14h-16h 16h-18h Maak een keuze a.u.b" at bounding box center [394, 317] width 504 height 38
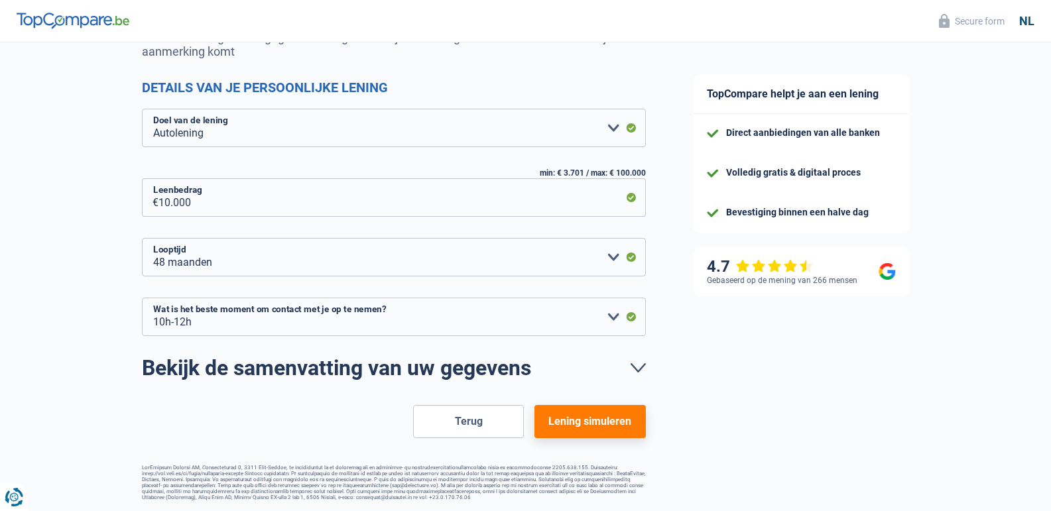
click at [589, 414] on button "Lening simuleren" at bounding box center [589, 421] width 111 height 33
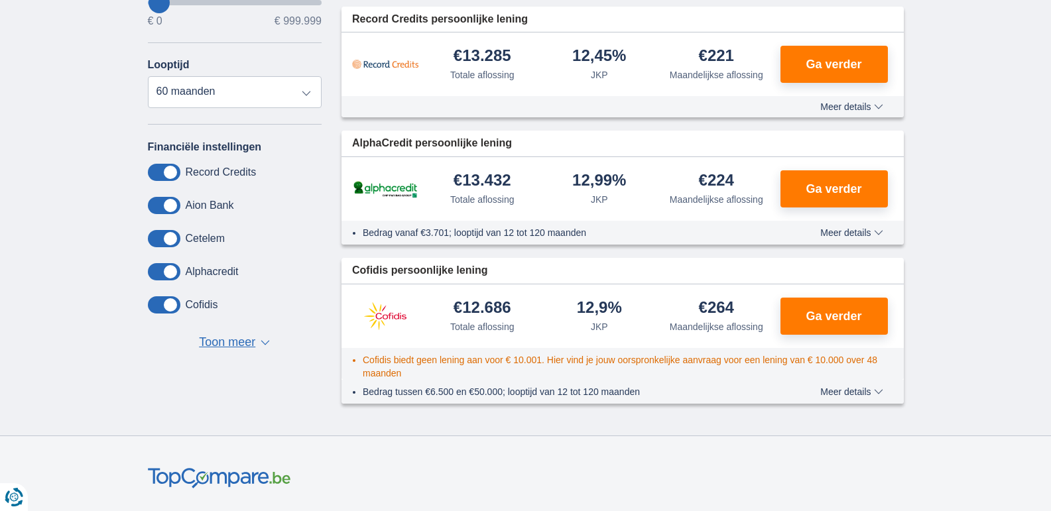
scroll to position [199, 0]
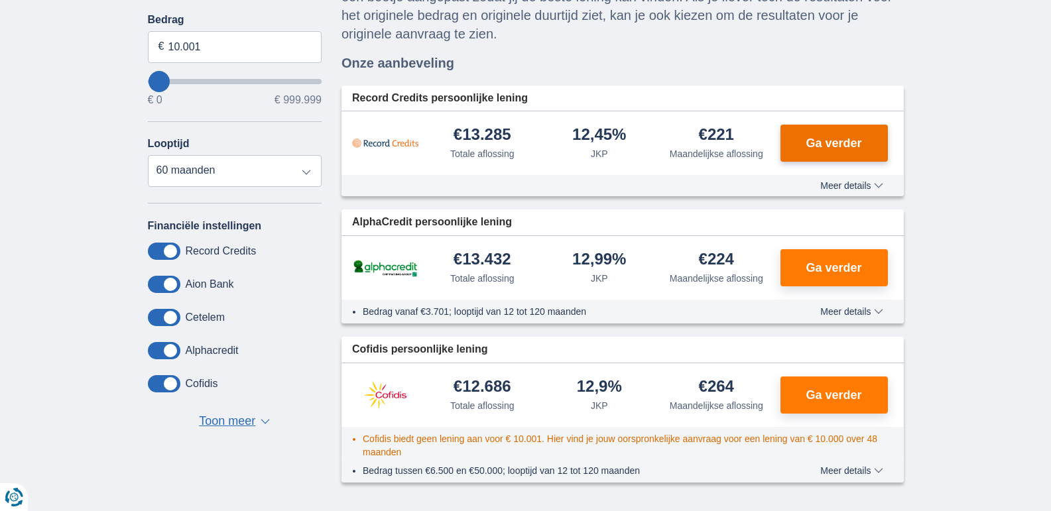
click at [837, 139] on span "Ga verder" at bounding box center [833, 143] width 56 height 12
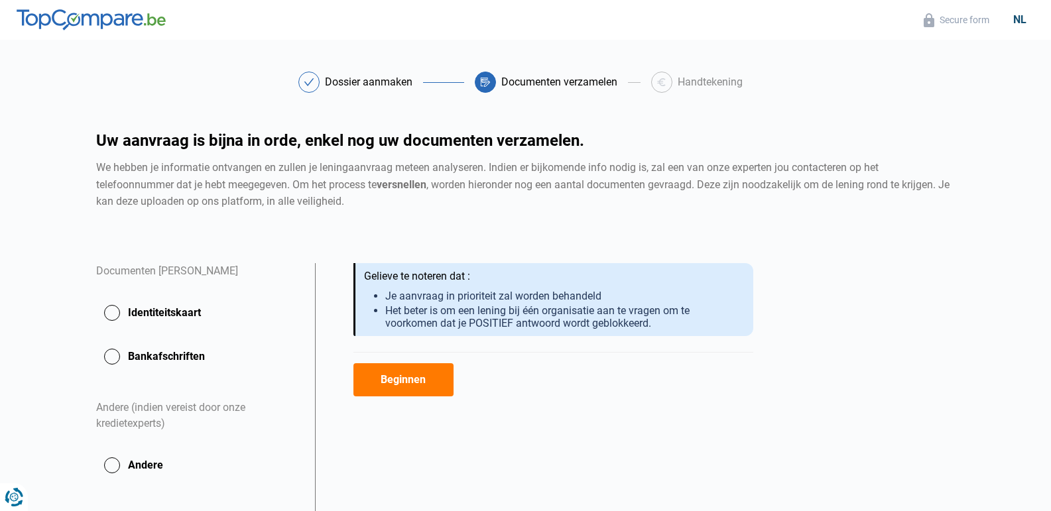
drag, startPoint x: 113, startPoint y: 311, endPoint x: 142, endPoint y: 318, distance: 30.1
click at [112, 340] on button "Identiteitskaart" at bounding box center [197, 356] width 203 height 33
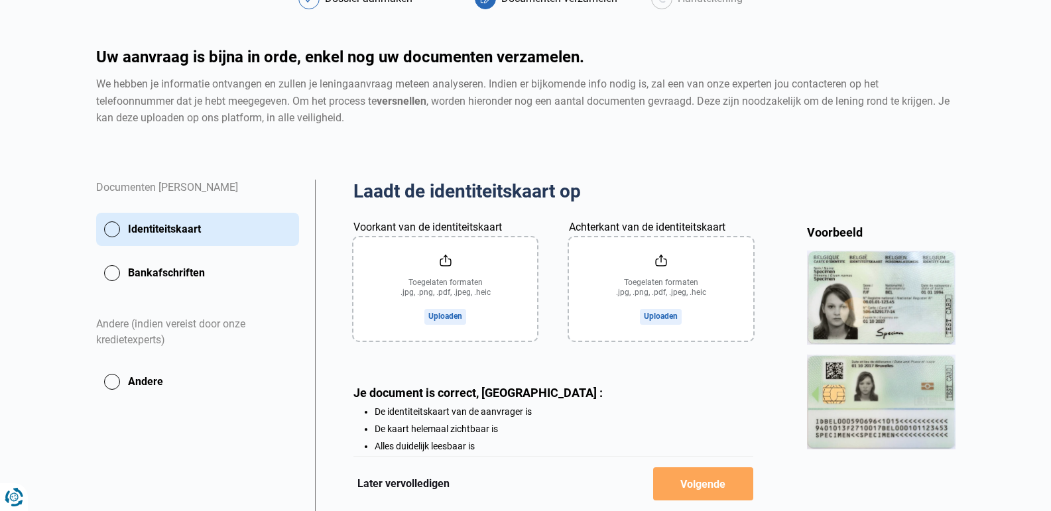
scroll to position [56, 0]
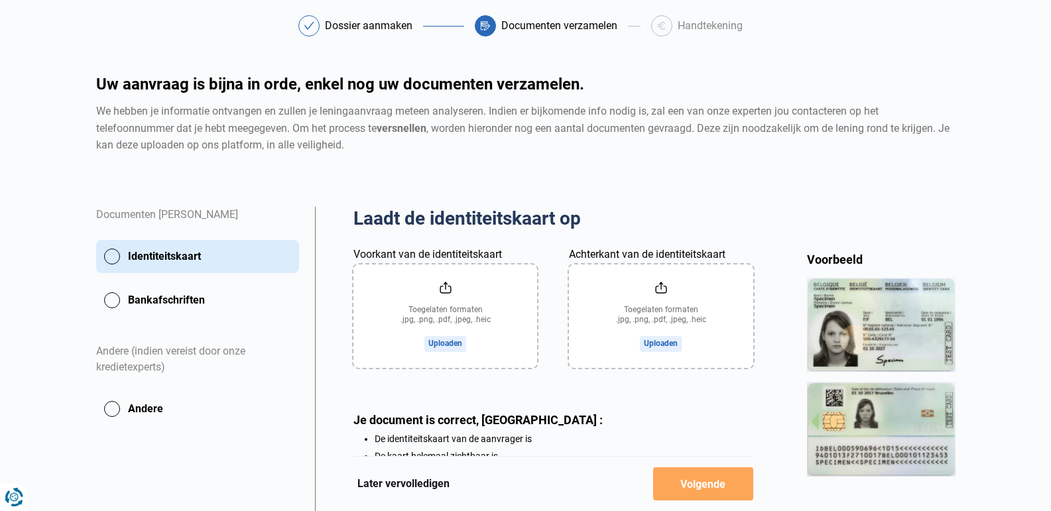
click at [459, 339] on input "Voorkant van de identiteitskaart" at bounding box center [445, 316] width 184 height 103
